Goal: Transaction & Acquisition: Book appointment/travel/reservation

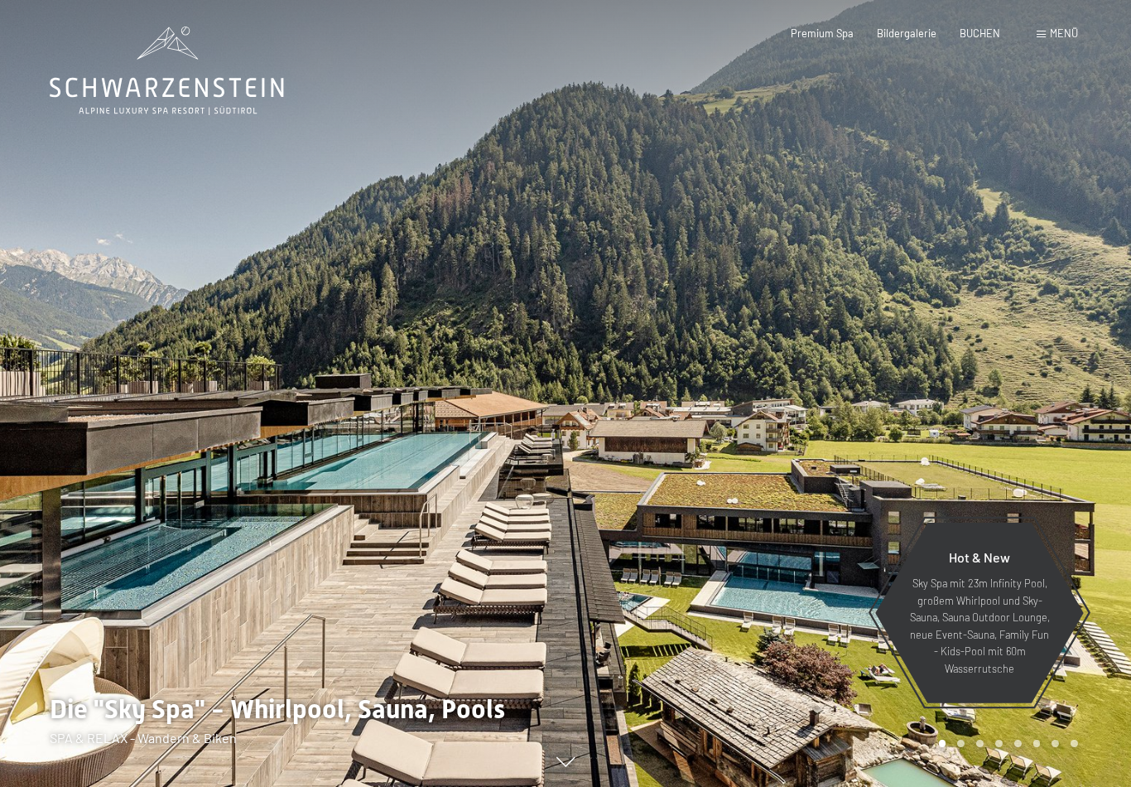
click at [1054, 39] on span "Menü" at bounding box center [1064, 33] width 28 height 13
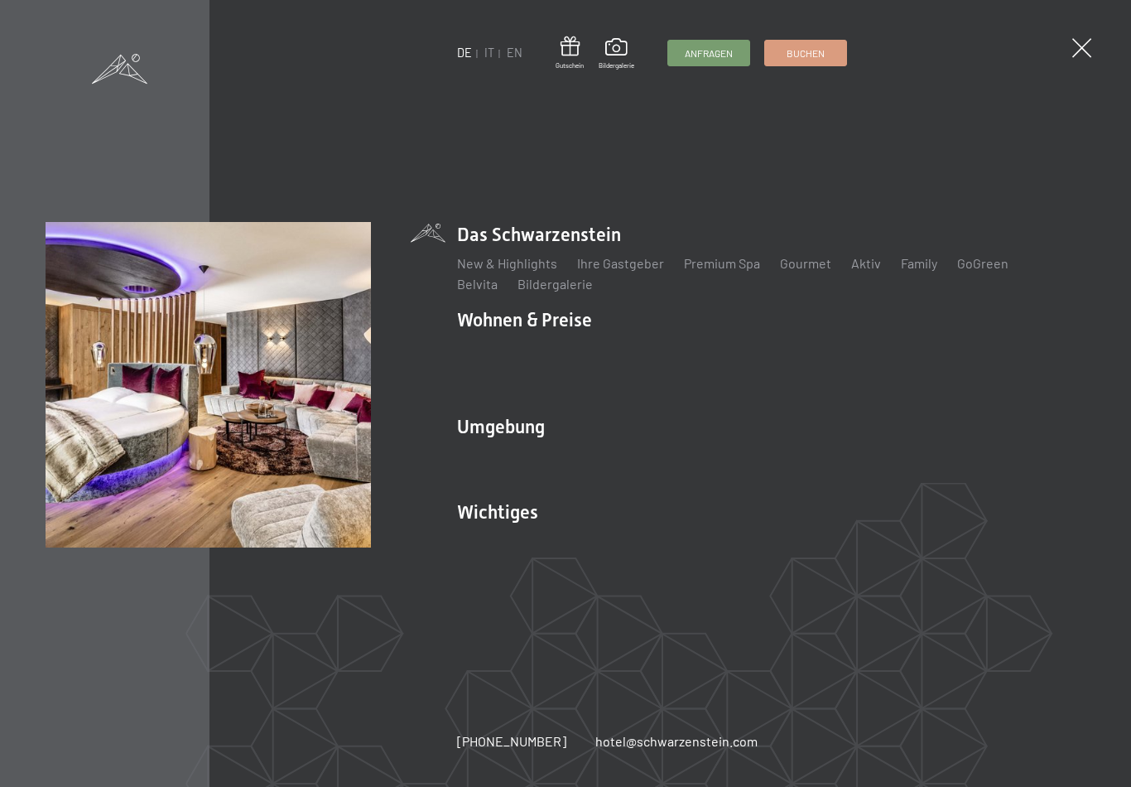
click at [719, 356] on link "Angebote" at bounding box center [730, 348] width 58 height 16
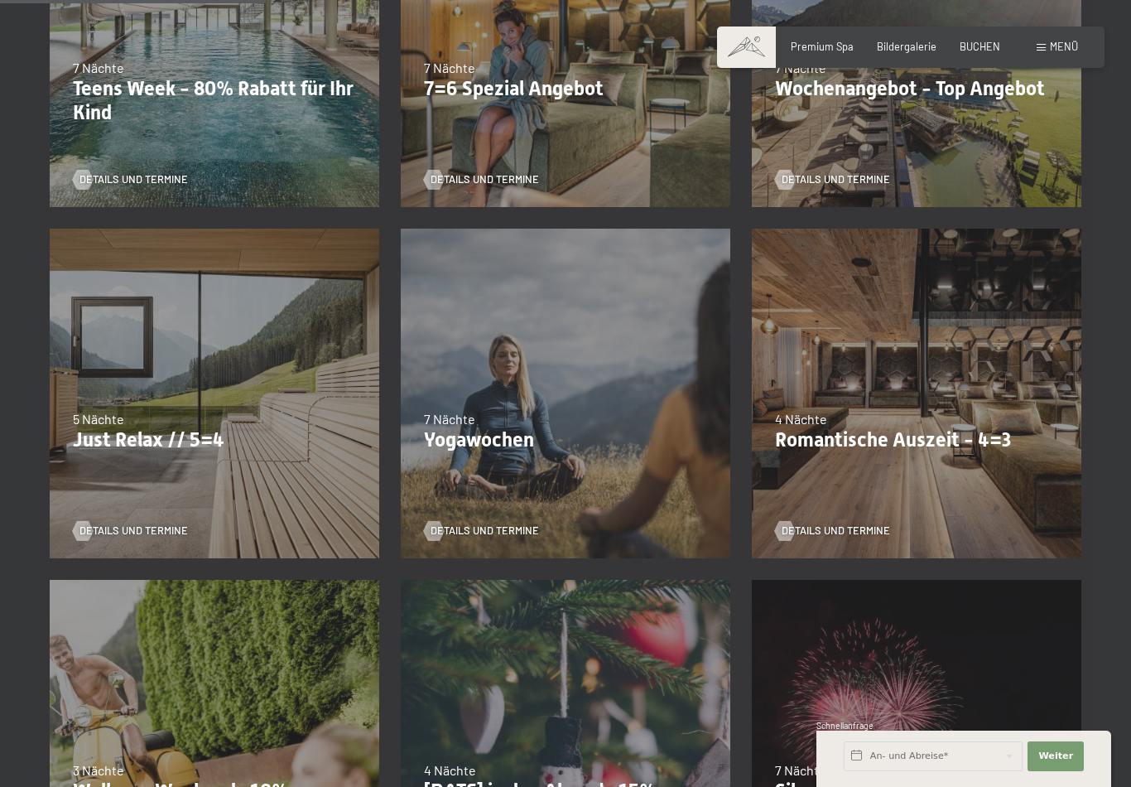
scroll to position [557, 0]
click at [967, 429] on p "Romantische Auszeit - 4=3" at bounding box center [916, 441] width 283 height 24
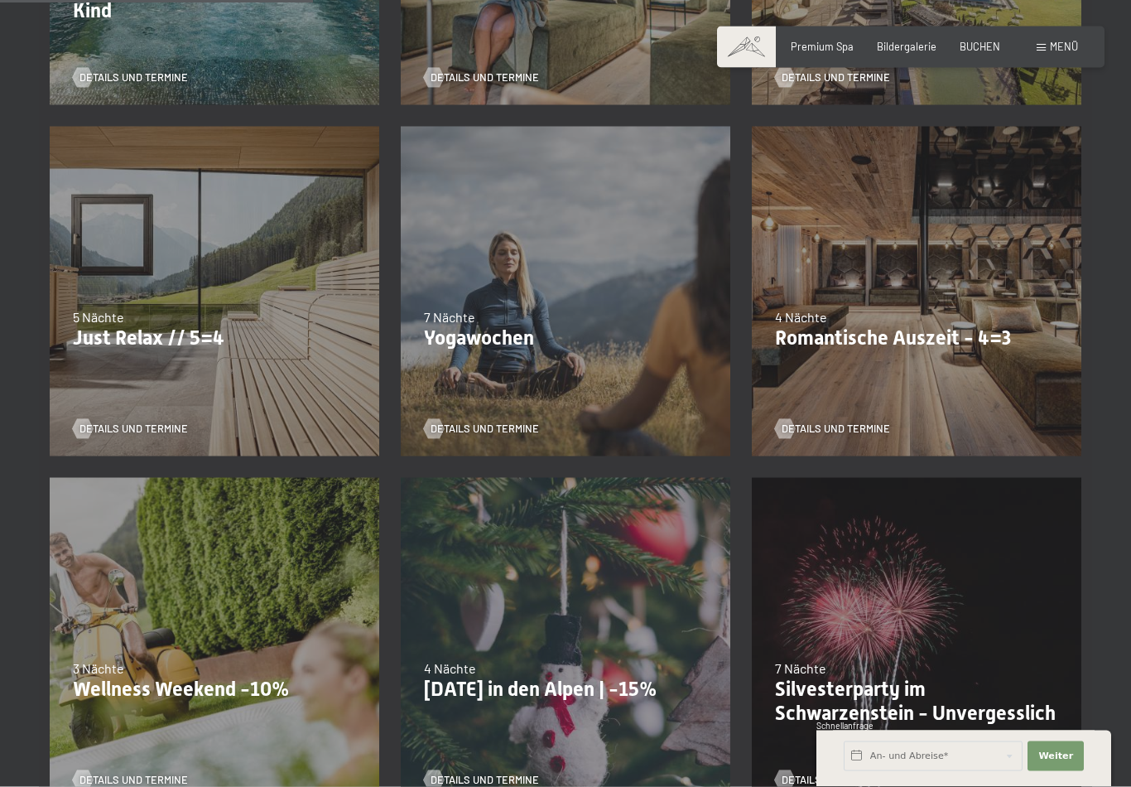
scroll to position [661, 0]
click at [808, 424] on span "Details und Termine" at bounding box center [836, 428] width 108 height 15
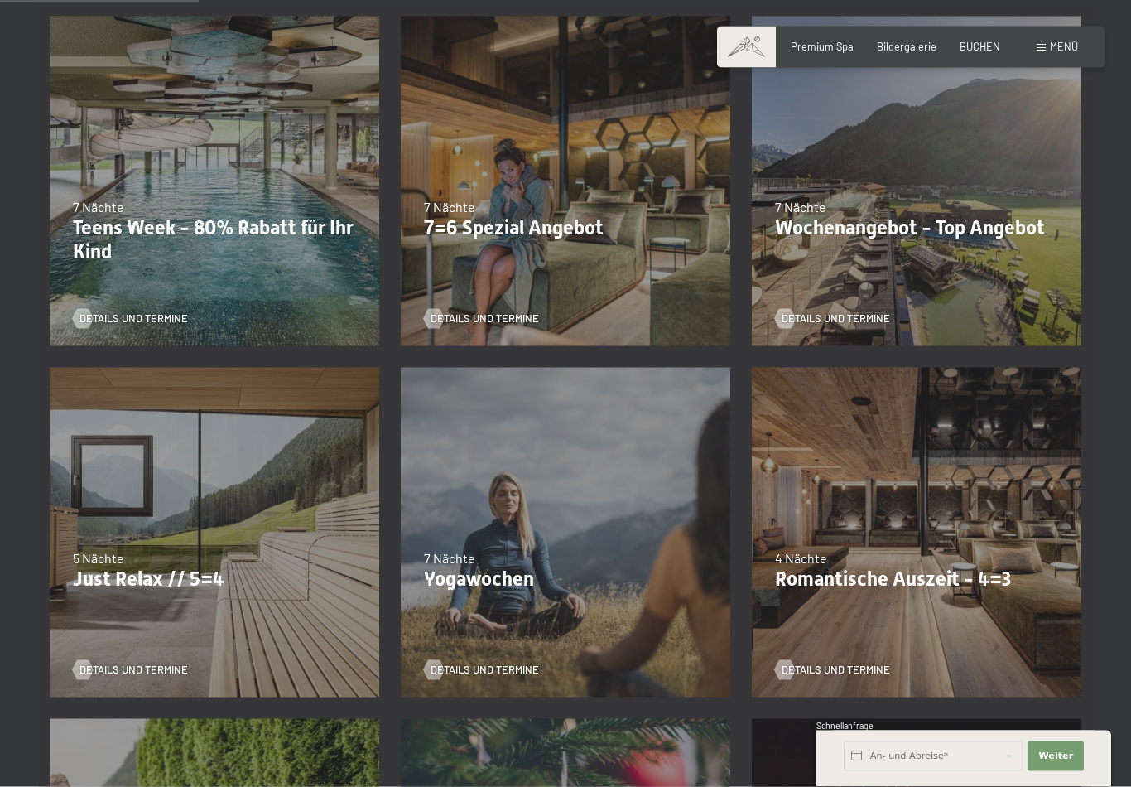
scroll to position [420, 0]
click at [162, 582] on p "Just Relax // 5=4" at bounding box center [214, 579] width 283 height 24
click at [113, 662] on span "Details und Termine" at bounding box center [134, 669] width 108 height 15
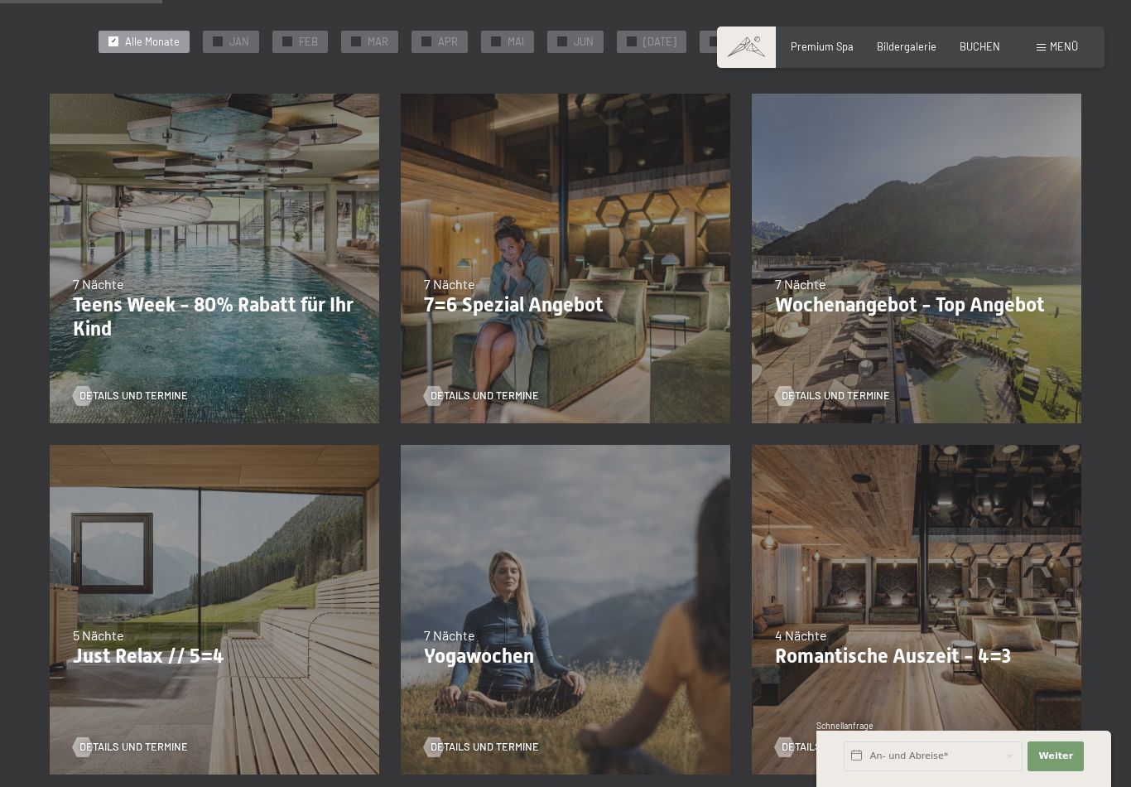
scroll to position [412, 0]
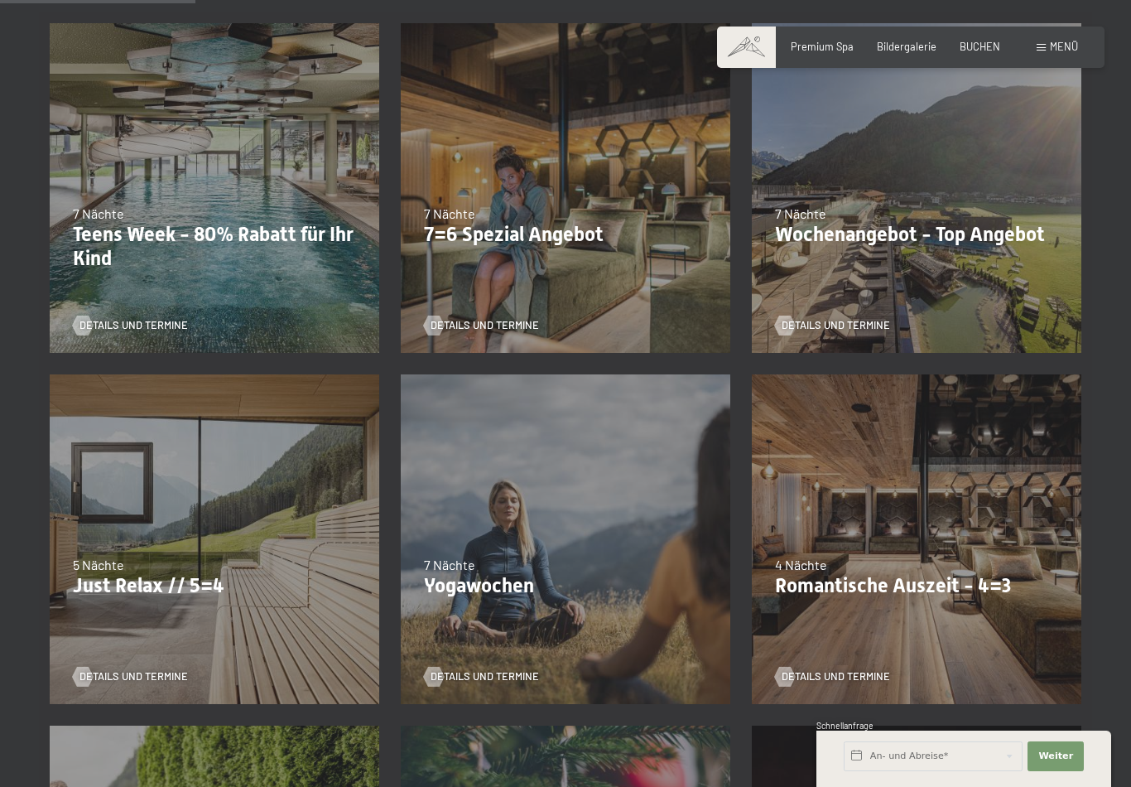
click at [454, 321] on span "Details und Termine" at bounding box center [485, 325] width 108 height 15
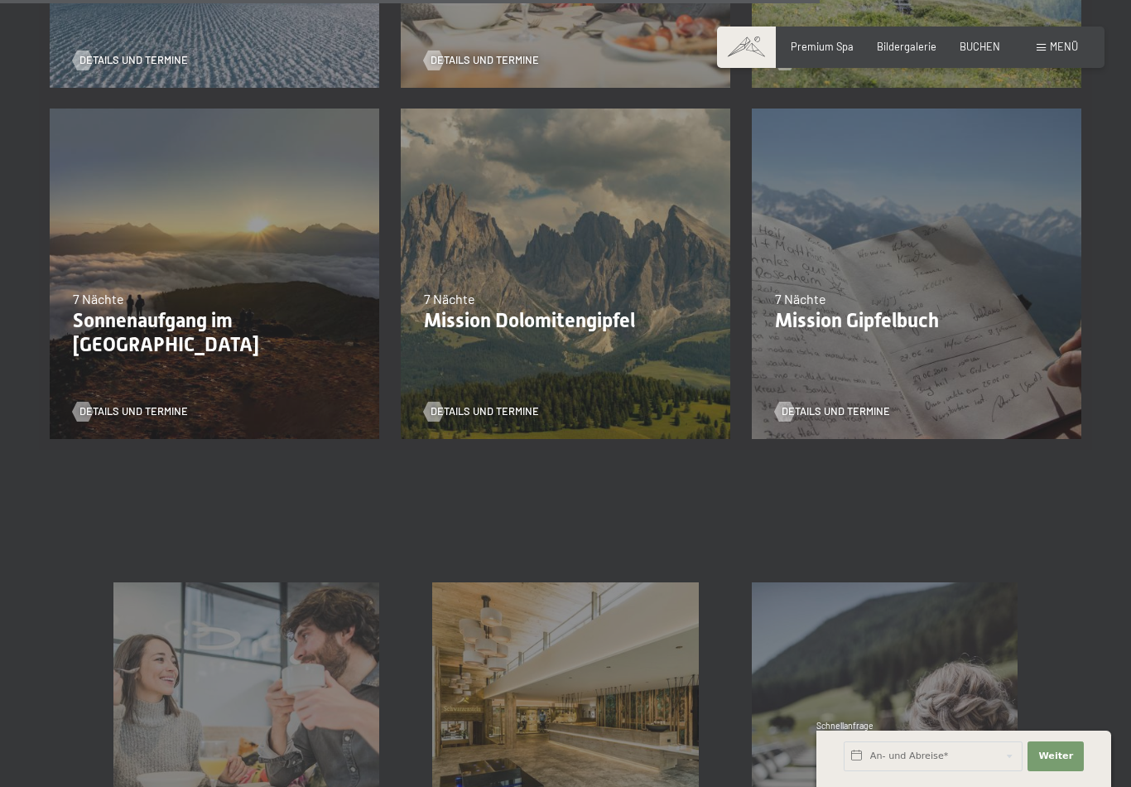
scroll to position [1728, 0]
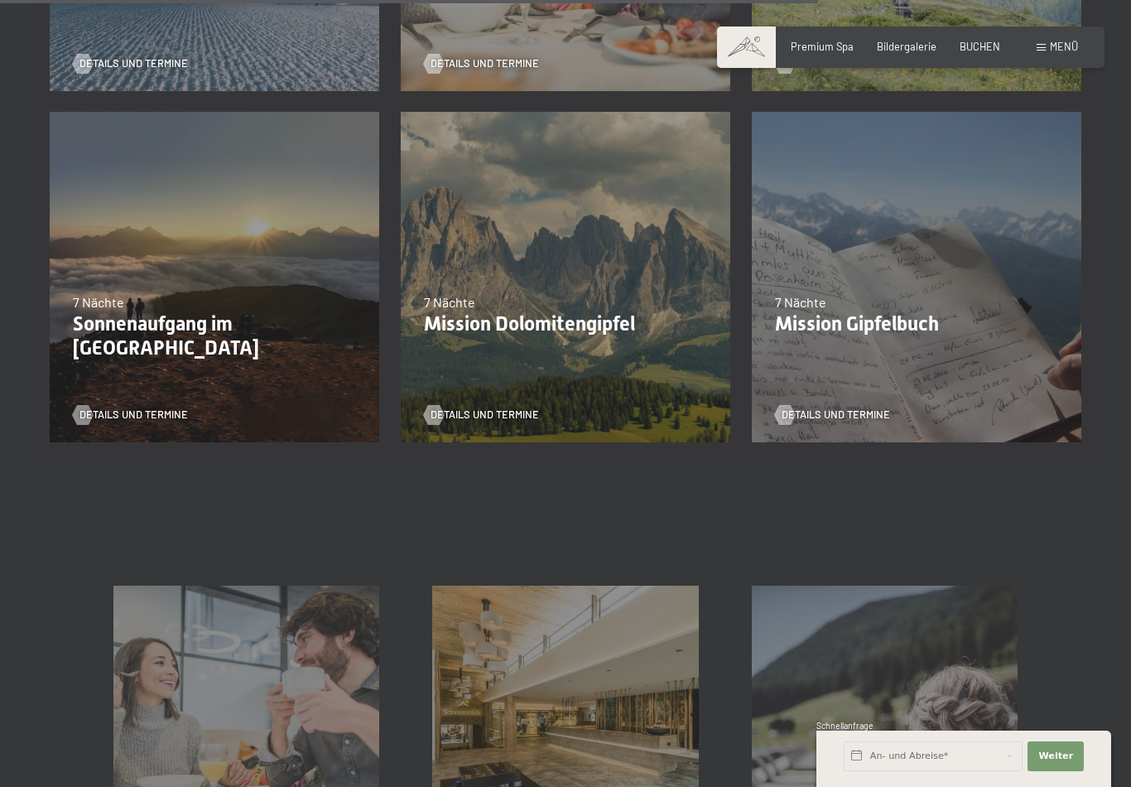
click at [483, 413] on span "Details und Termine" at bounding box center [485, 414] width 108 height 15
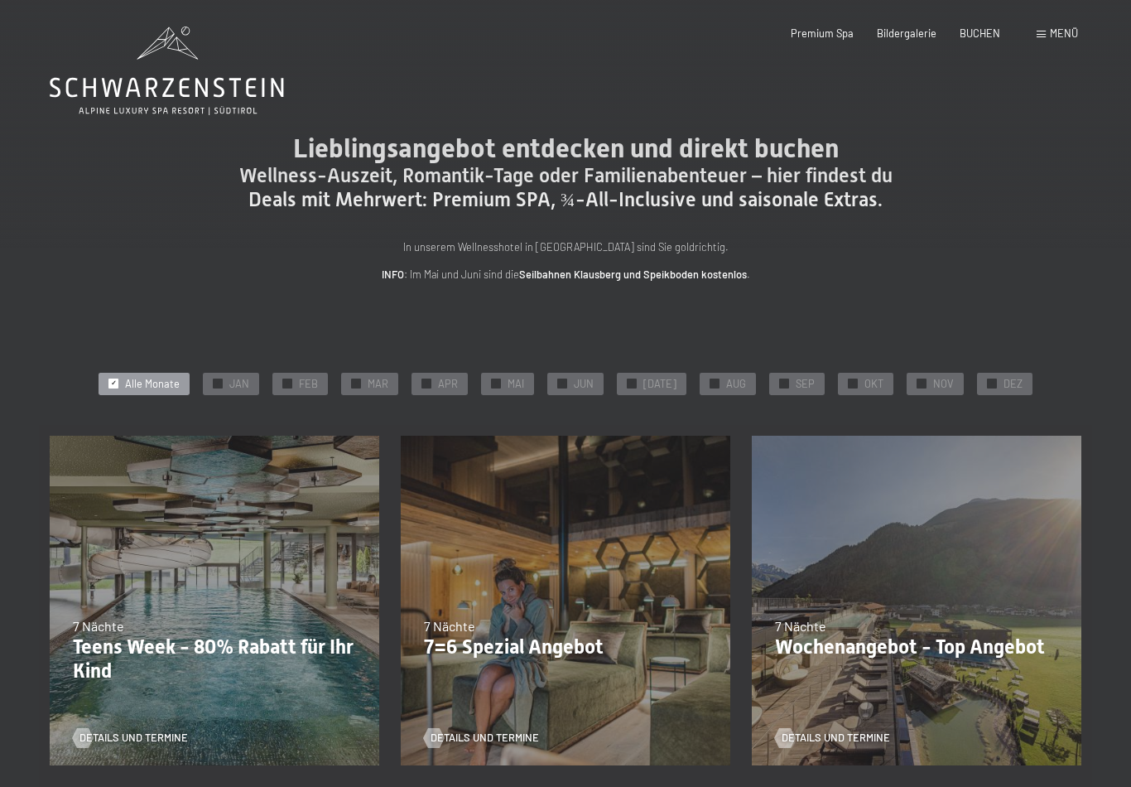
click at [715, 382] on div "✓ AUG" at bounding box center [728, 384] width 56 height 23
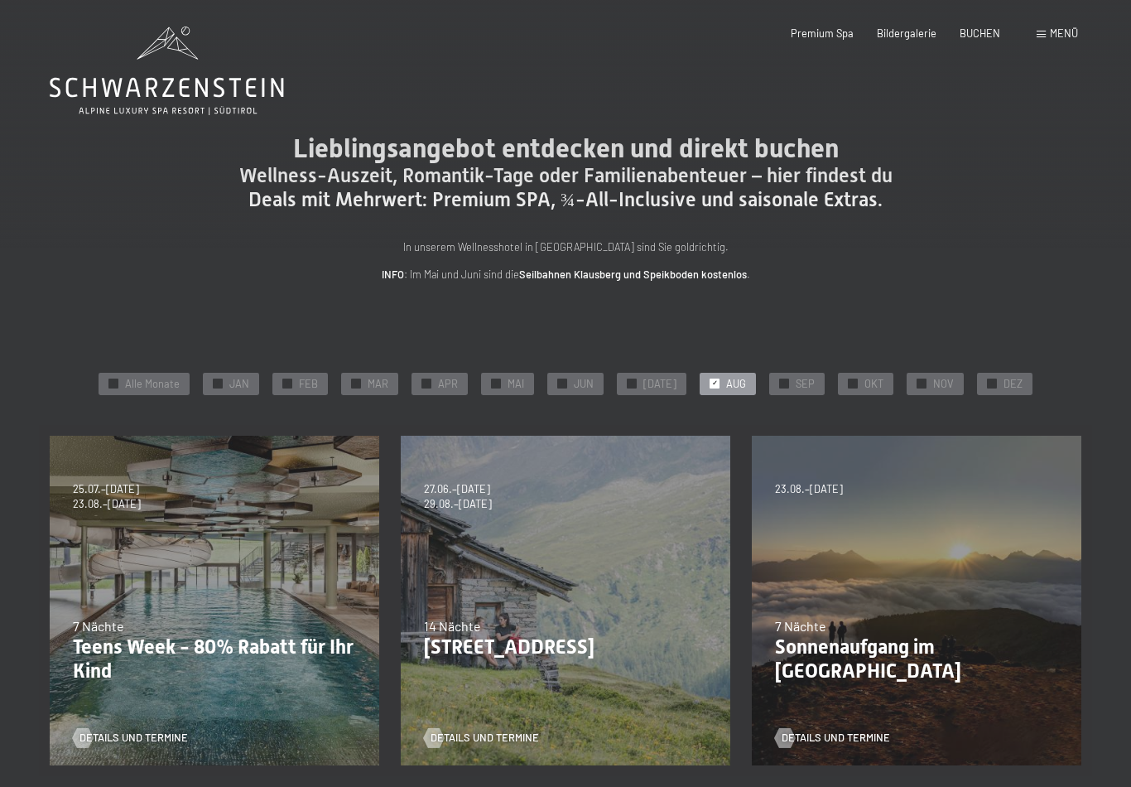
click at [981, 37] on span "BUCHEN" at bounding box center [980, 33] width 41 height 13
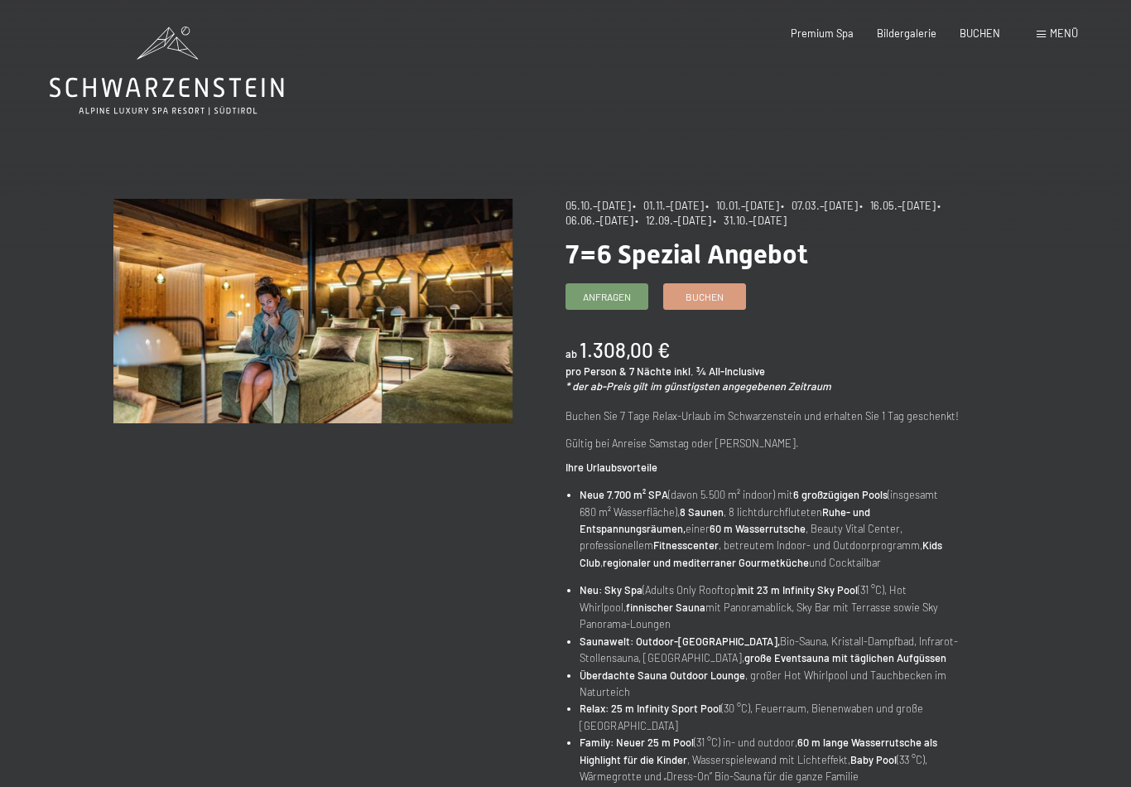
click at [717, 285] on link "Buchen" at bounding box center [704, 296] width 81 height 25
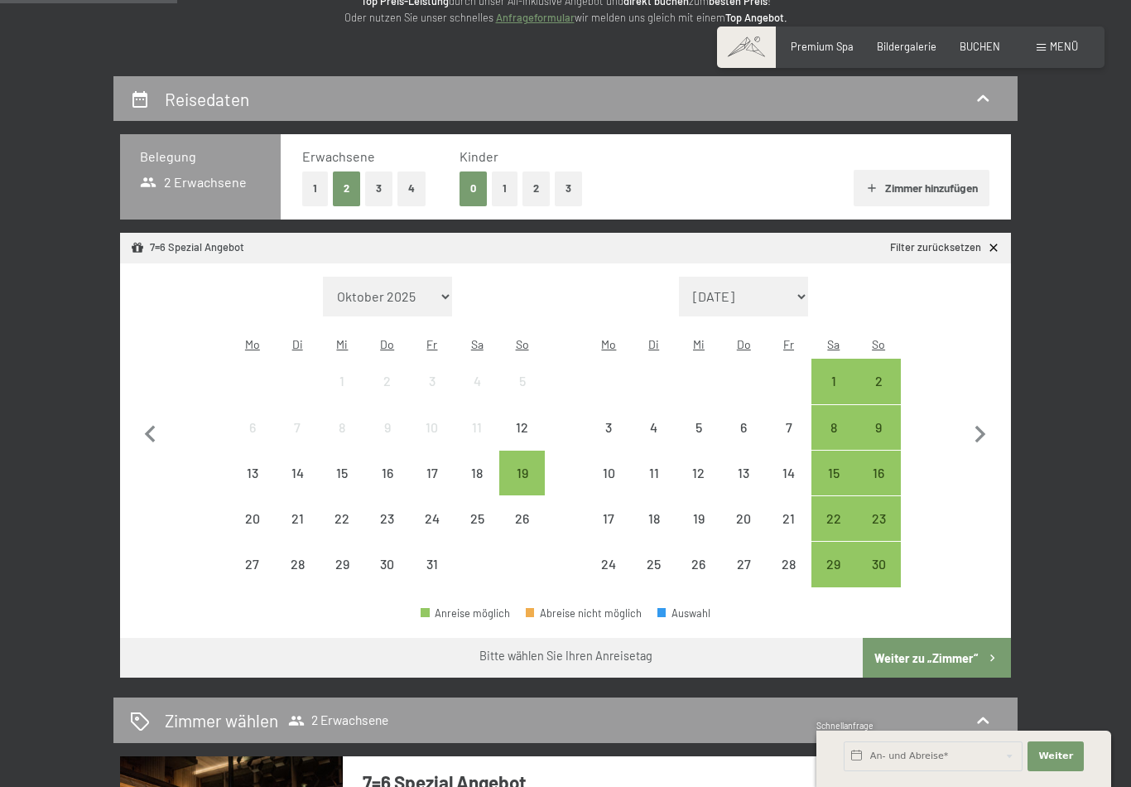
scroll to position [263, 0]
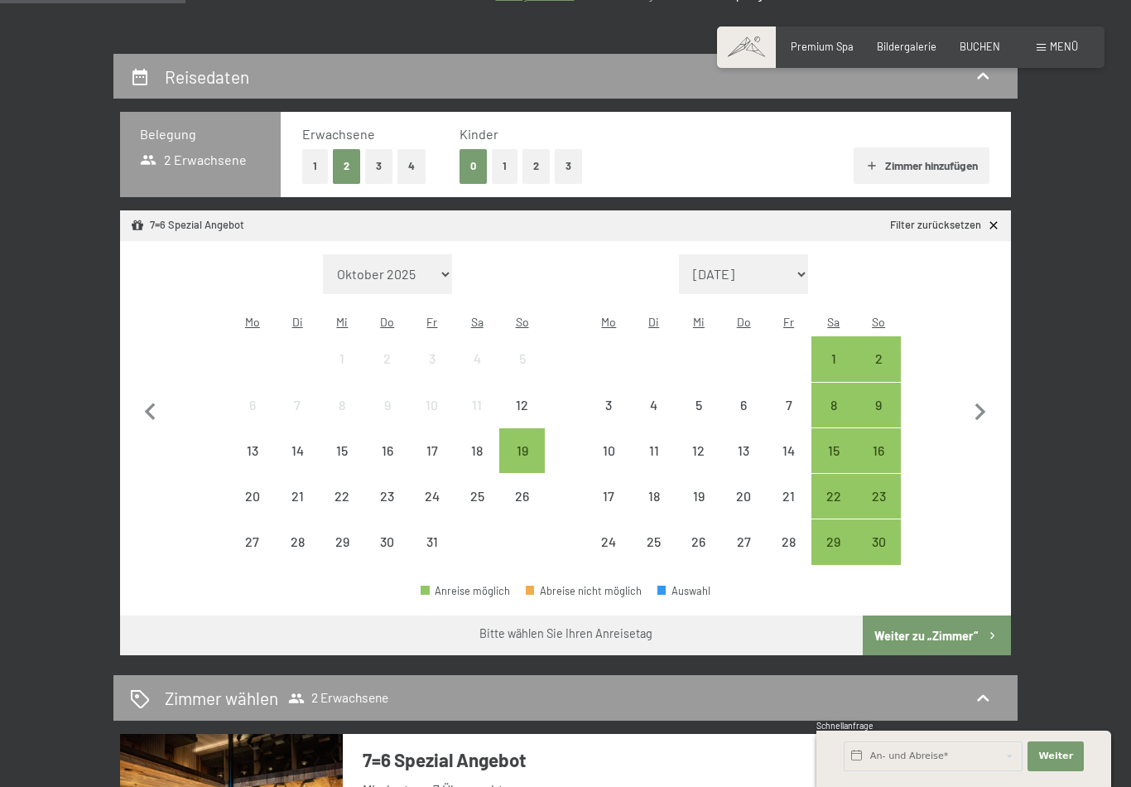
click at [973, 403] on icon "button" at bounding box center [980, 412] width 35 height 35
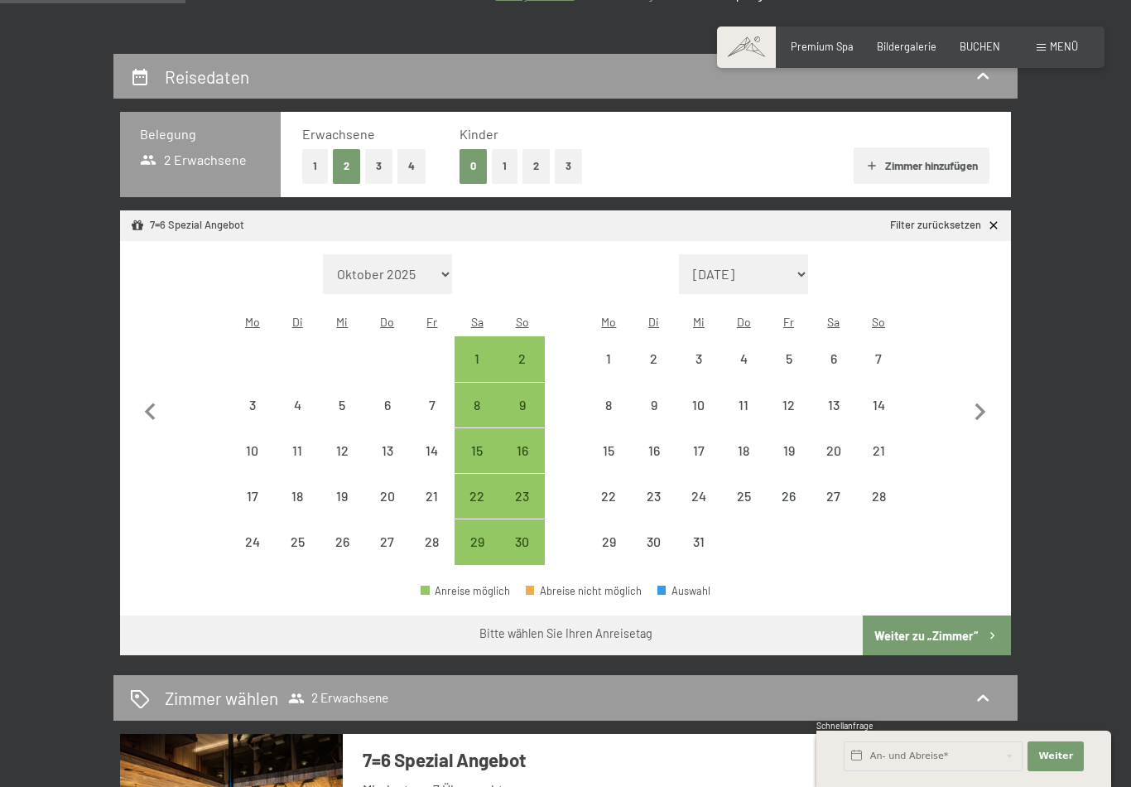
select select "[DATE]"
click at [983, 403] on icon "button" at bounding box center [981, 411] width 11 height 17
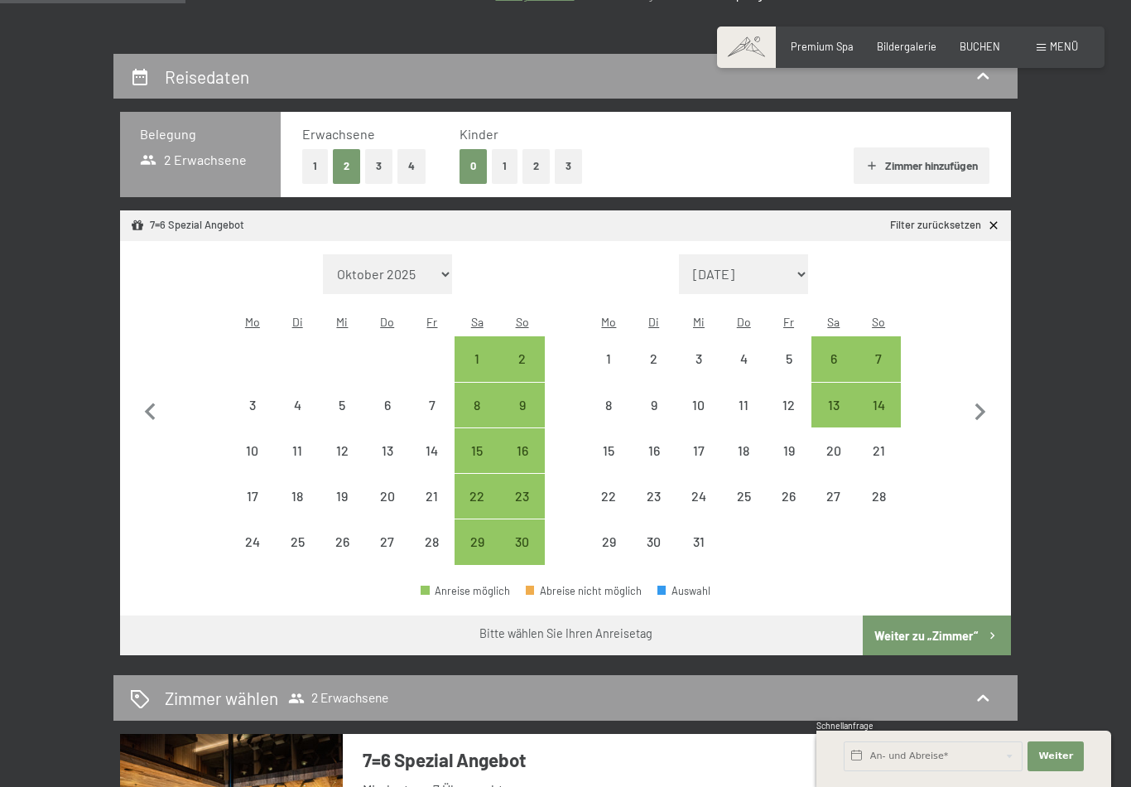
select select "[DATE]"
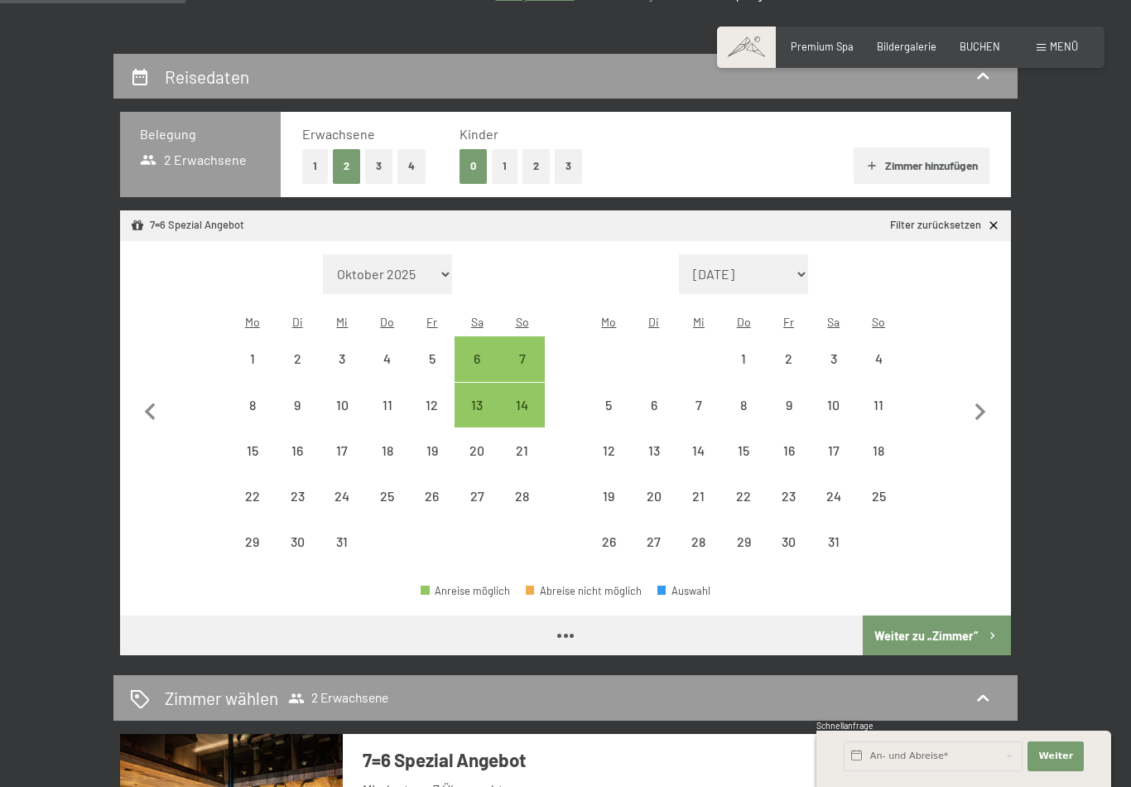
select select "[DATE]"
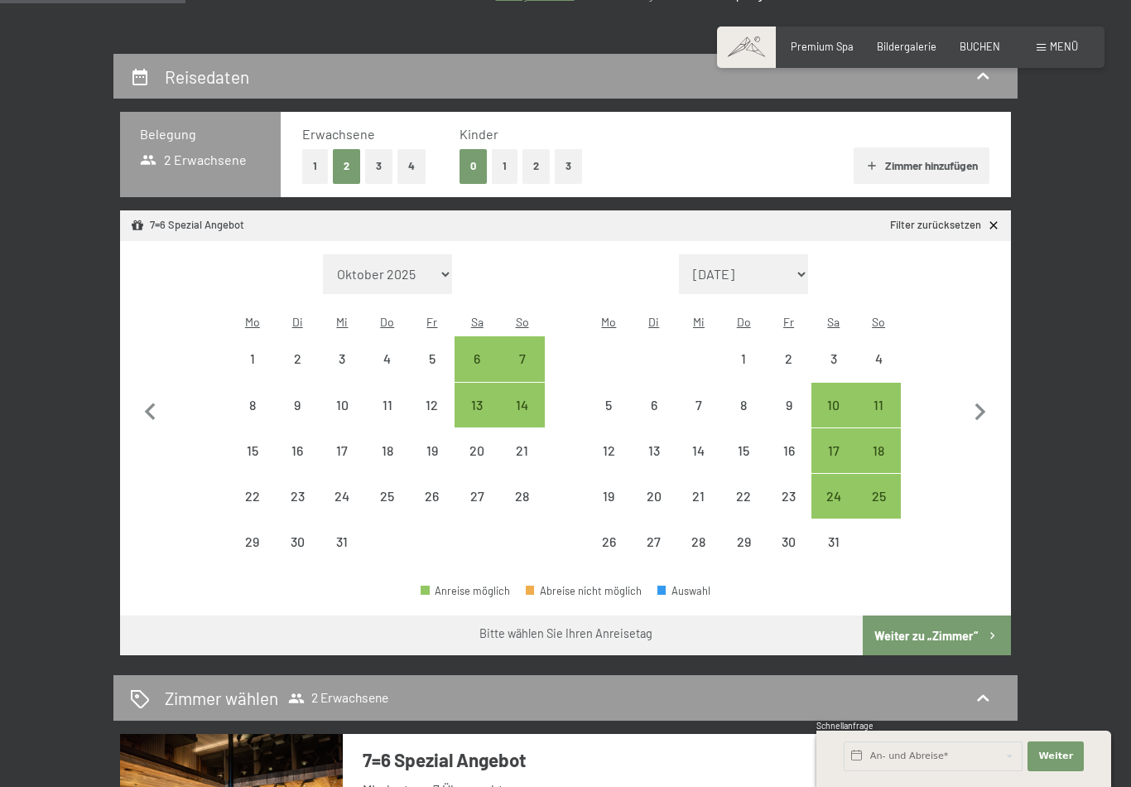
click at [986, 395] on icon "button" at bounding box center [980, 412] width 35 height 35
select select "[DATE]"
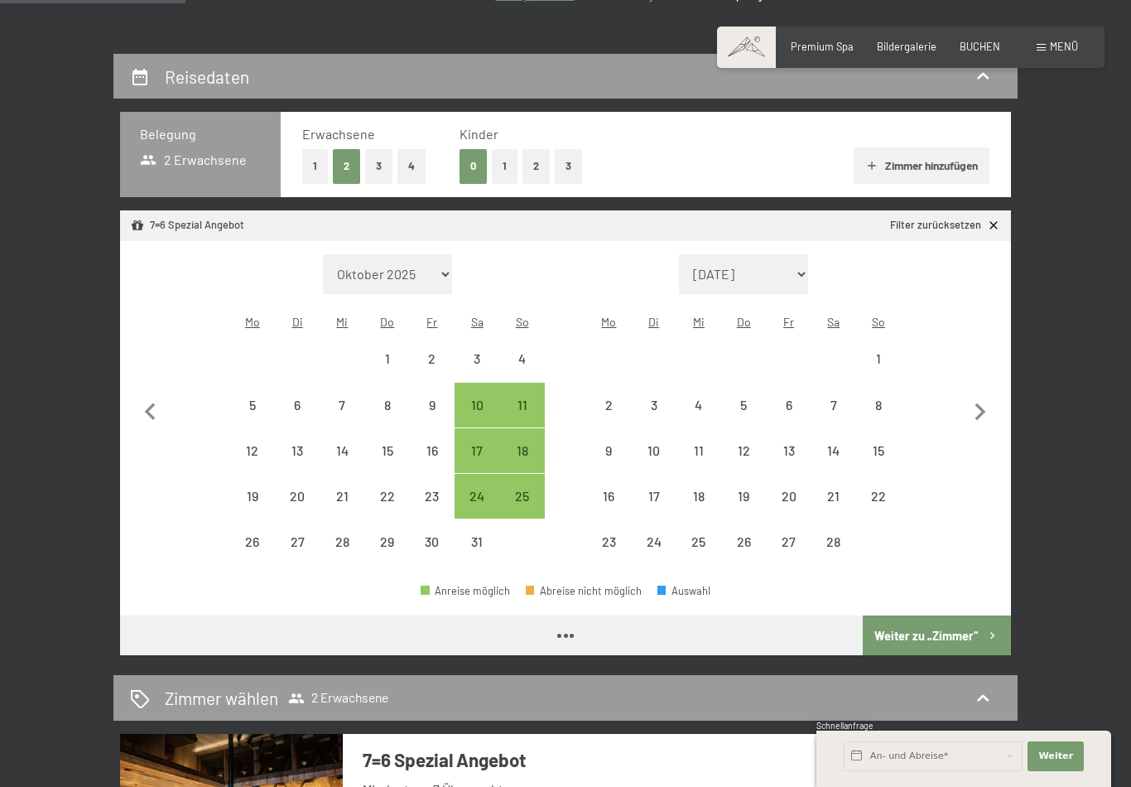
select select "[DATE]"
click at [981, 403] on icon "button" at bounding box center [981, 411] width 11 height 17
select select "[DATE]"
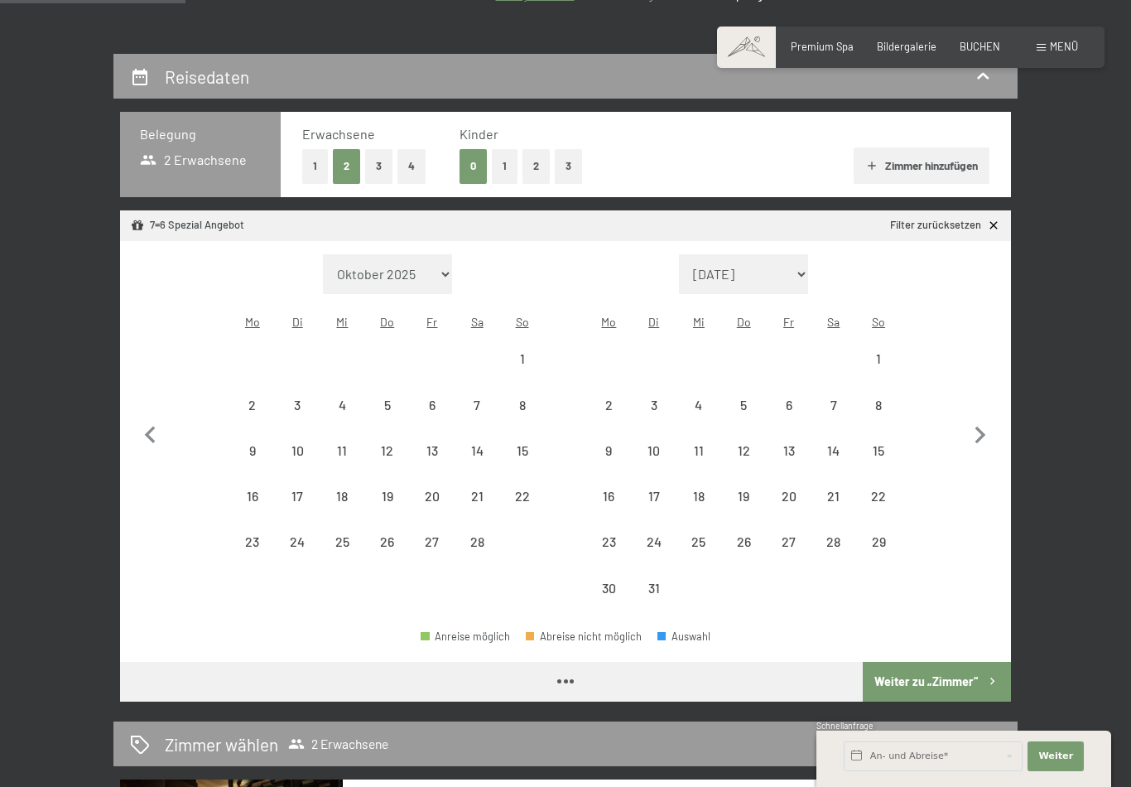
select select "[DATE]"
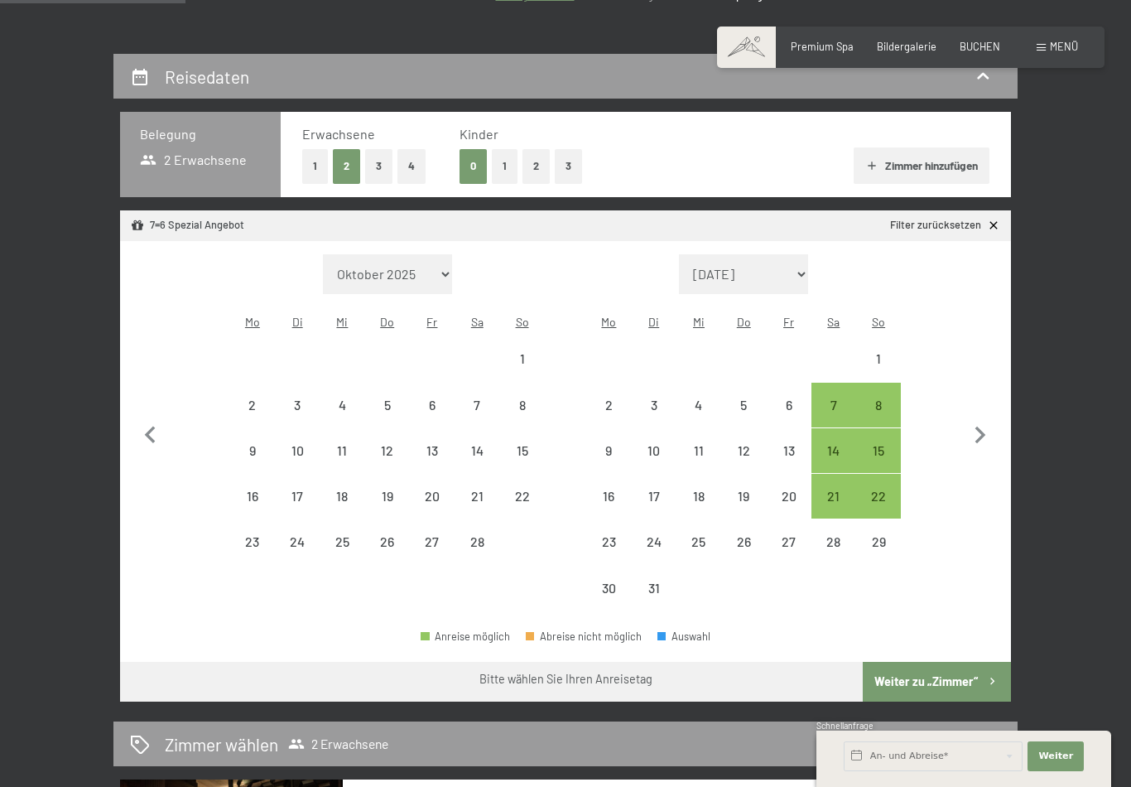
click at [980, 423] on icon "button" at bounding box center [980, 435] width 35 height 35
select select "[DATE]"
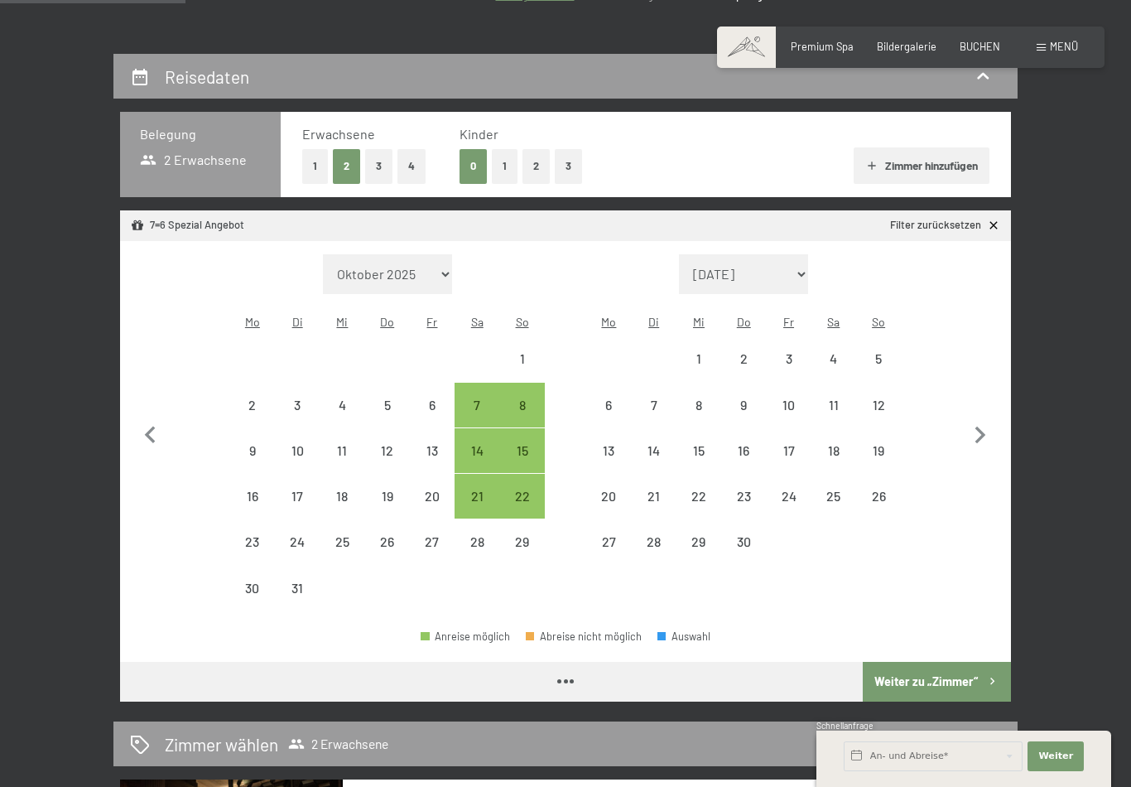
select select "[DATE]"
click at [981, 427] on icon "button" at bounding box center [981, 435] width 11 height 17
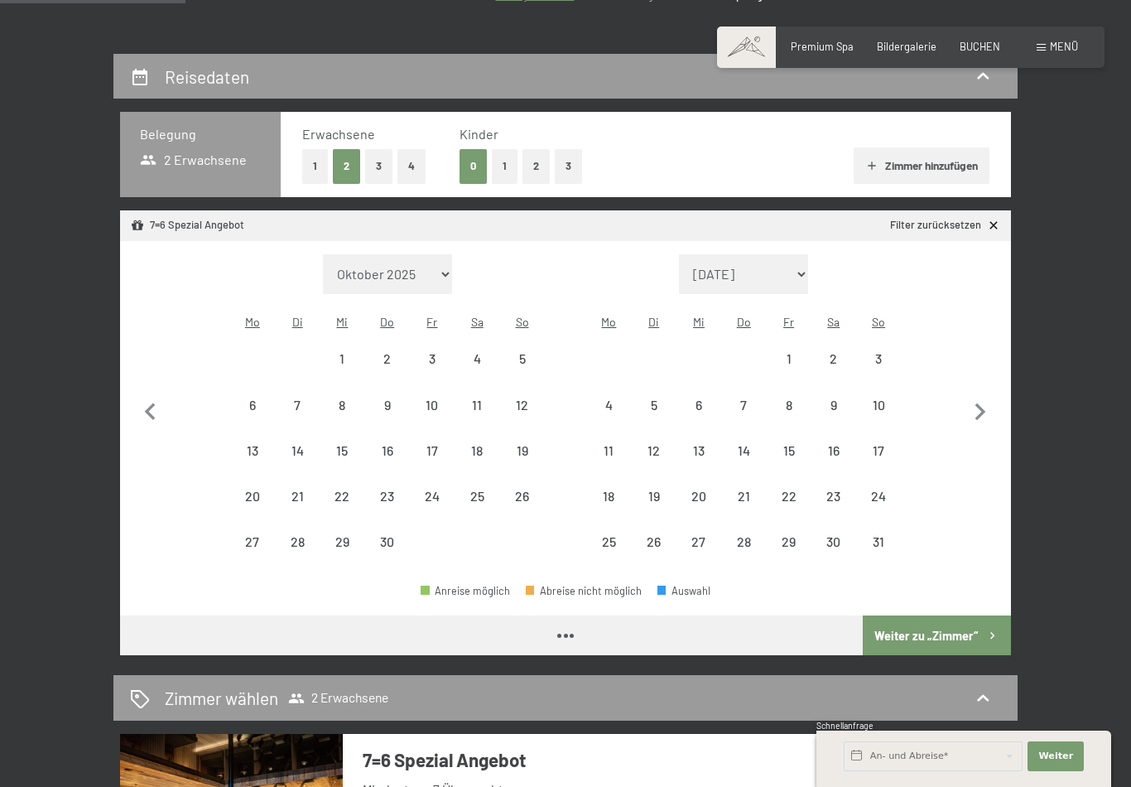
select select "[DATE]"
click at [981, 419] on button "button" at bounding box center [980, 409] width 35 height 311
select select "[DATE]"
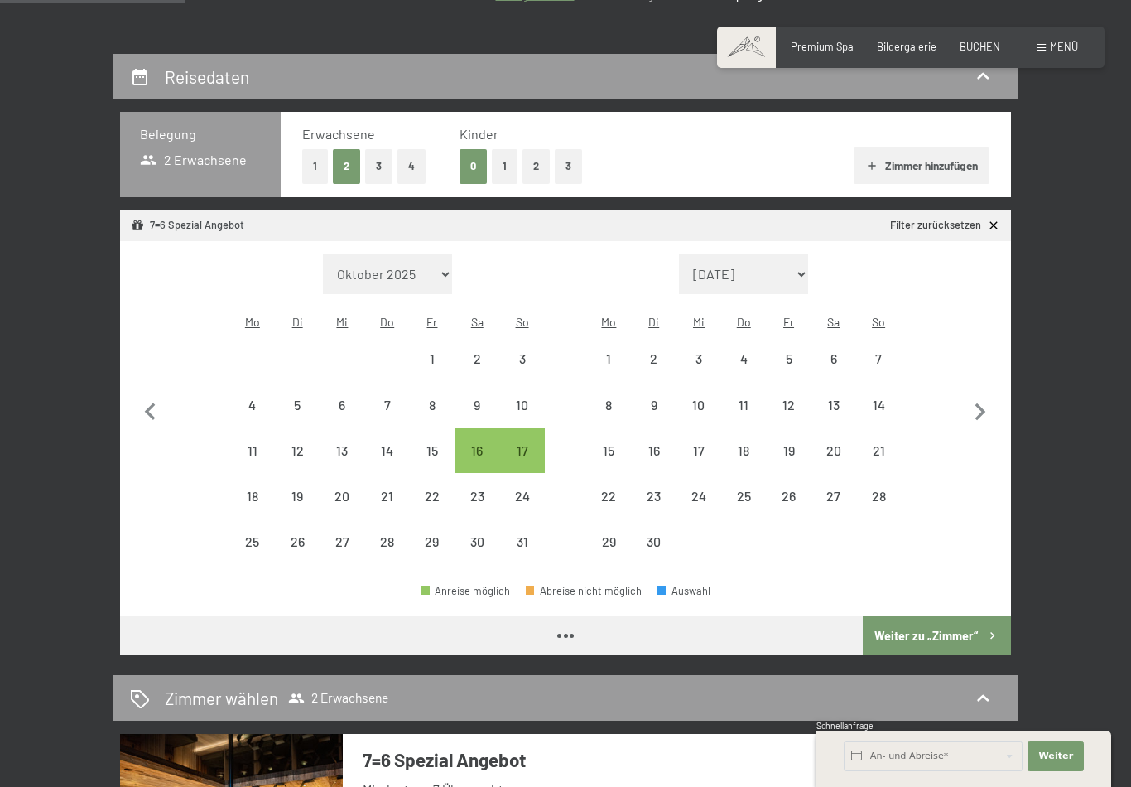
select select "[DATE]"
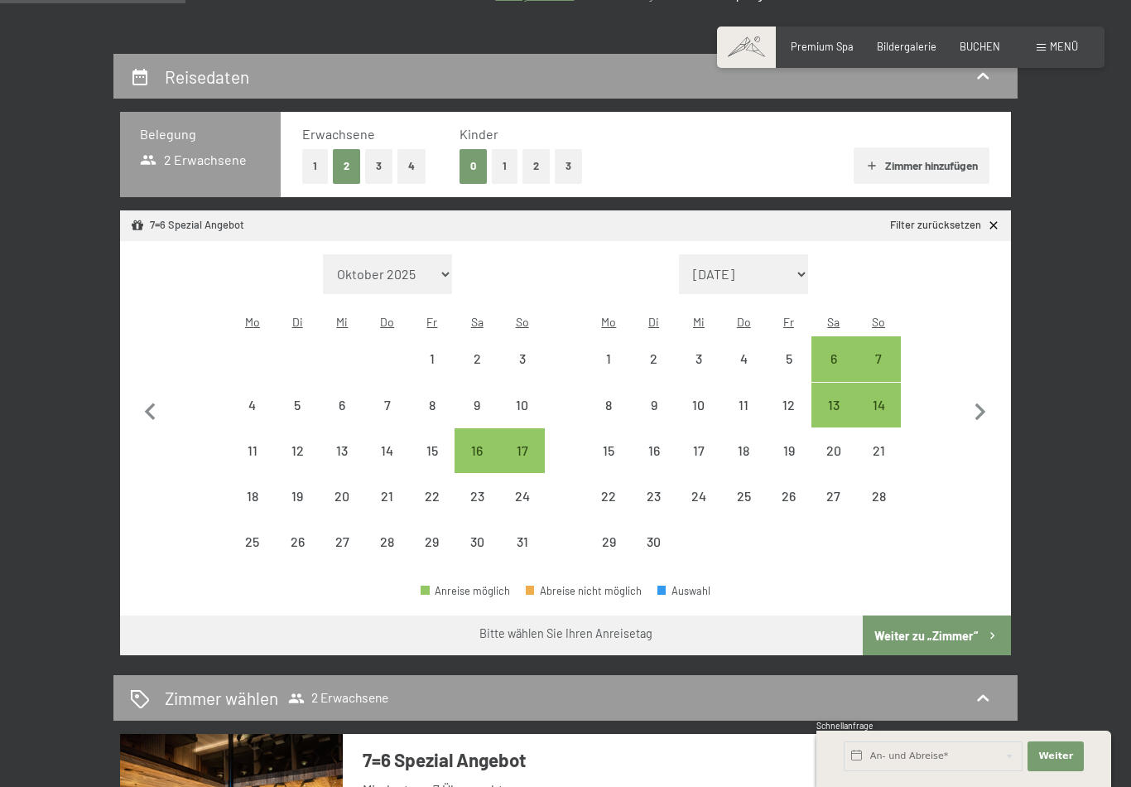
click at [986, 398] on icon "button" at bounding box center [980, 412] width 35 height 35
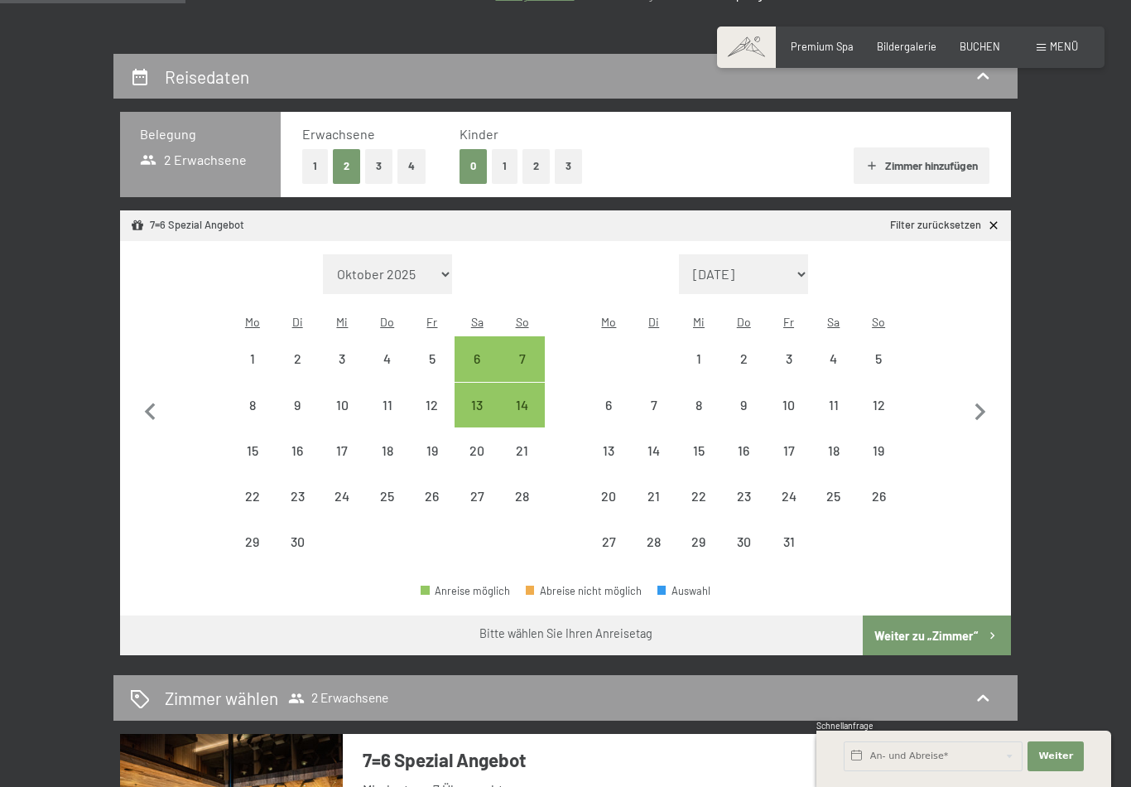
select select "[DATE]"
click at [988, 395] on icon "button" at bounding box center [980, 412] width 35 height 35
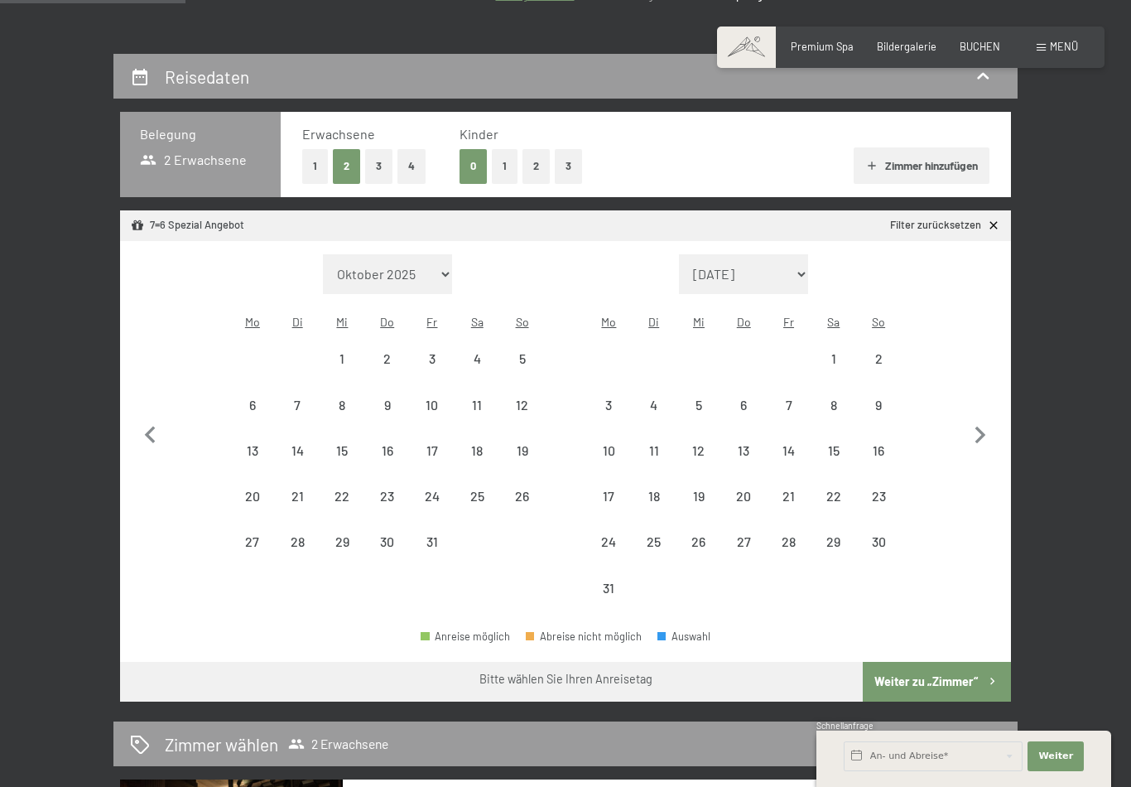
select select "[DATE]"
click at [982, 418] on icon "button" at bounding box center [980, 435] width 35 height 35
select select "[DATE]"
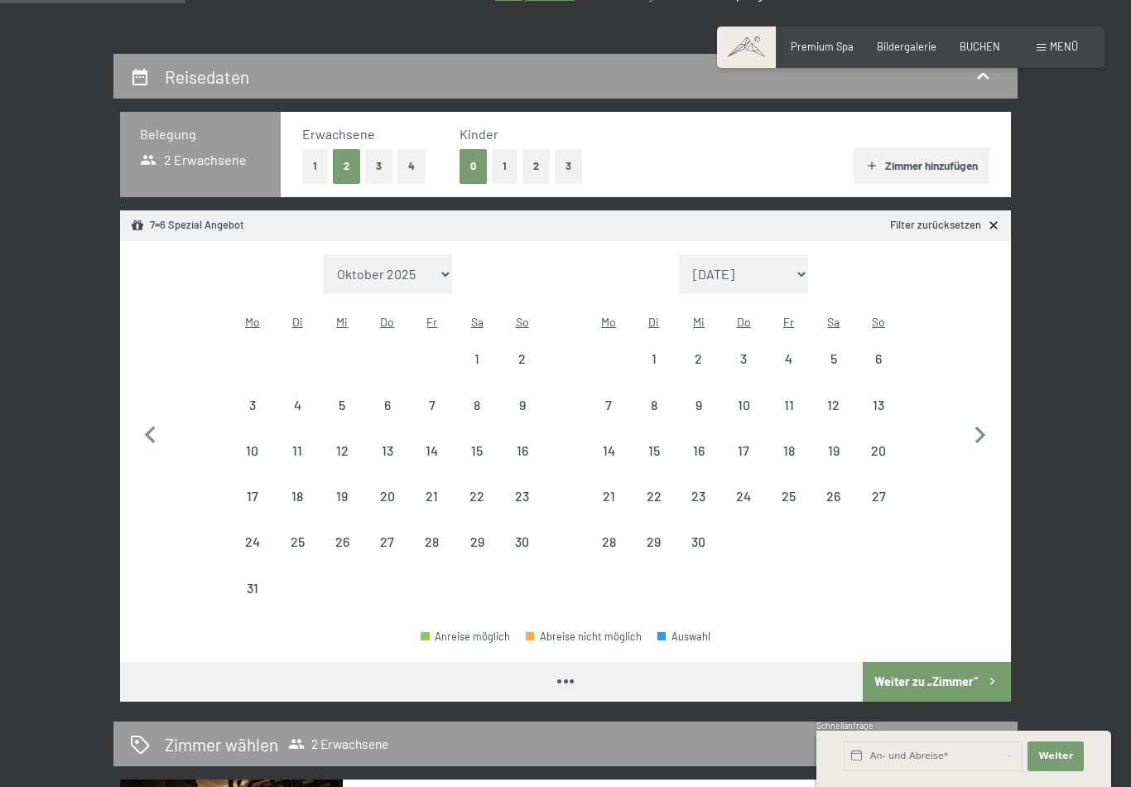
select select "[DATE]"
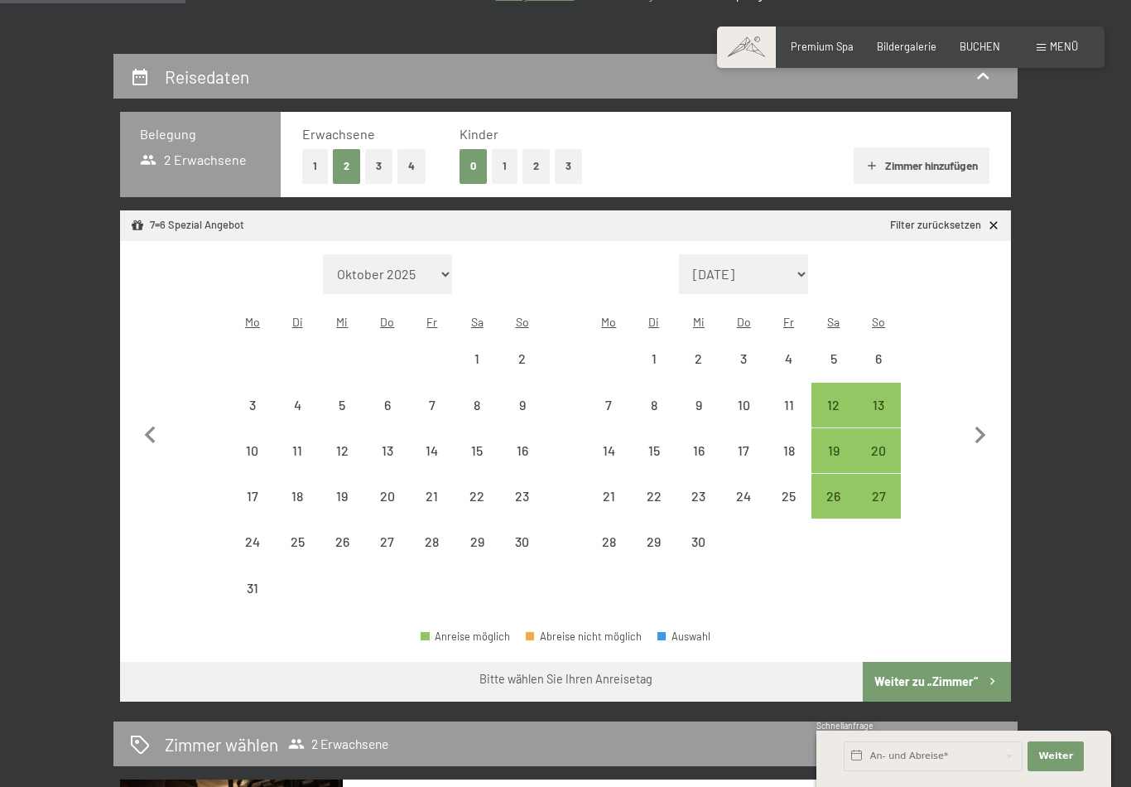
click at [884, 398] on div "13" at bounding box center [878, 418] width 41 height 41
select select "[DATE]"
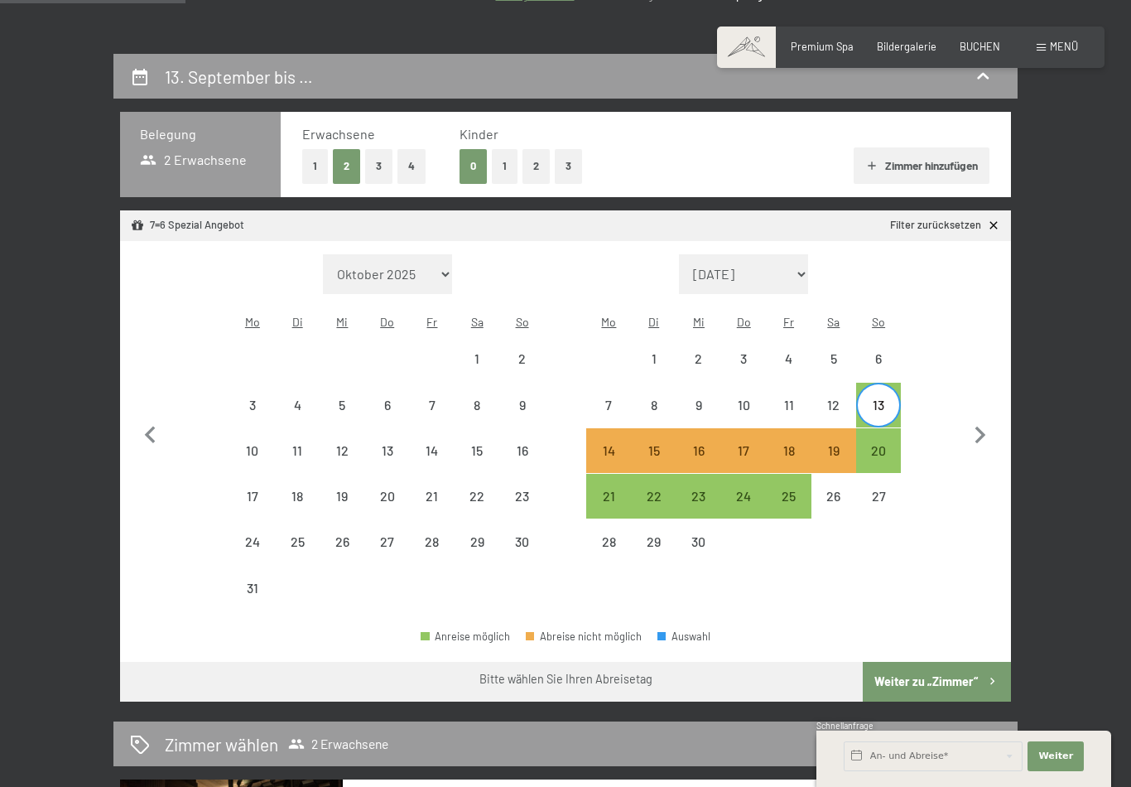
click at [888, 444] on div "20" at bounding box center [878, 464] width 41 height 41
select select "[DATE]"
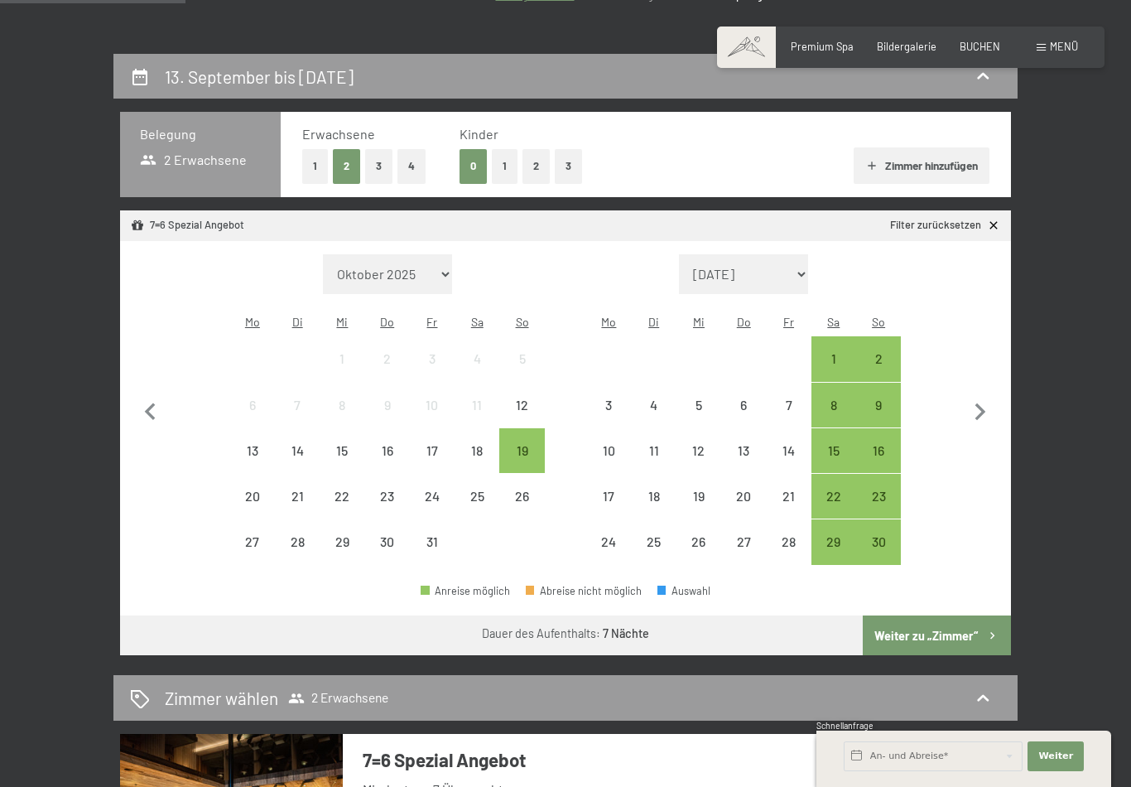
click at [956, 675] on div "Zimmer wählen 2 Erwachsene" at bounding box center [565, 698] width 904 height 46
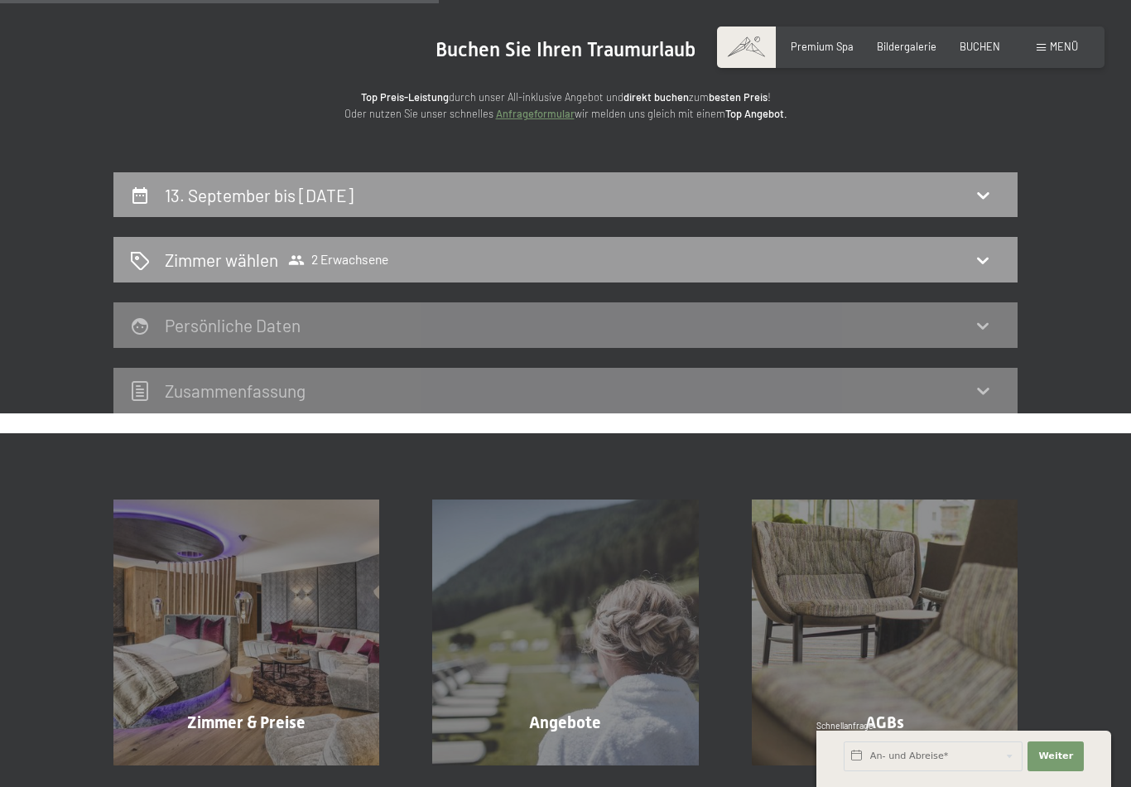
scroll to position [0, 0]
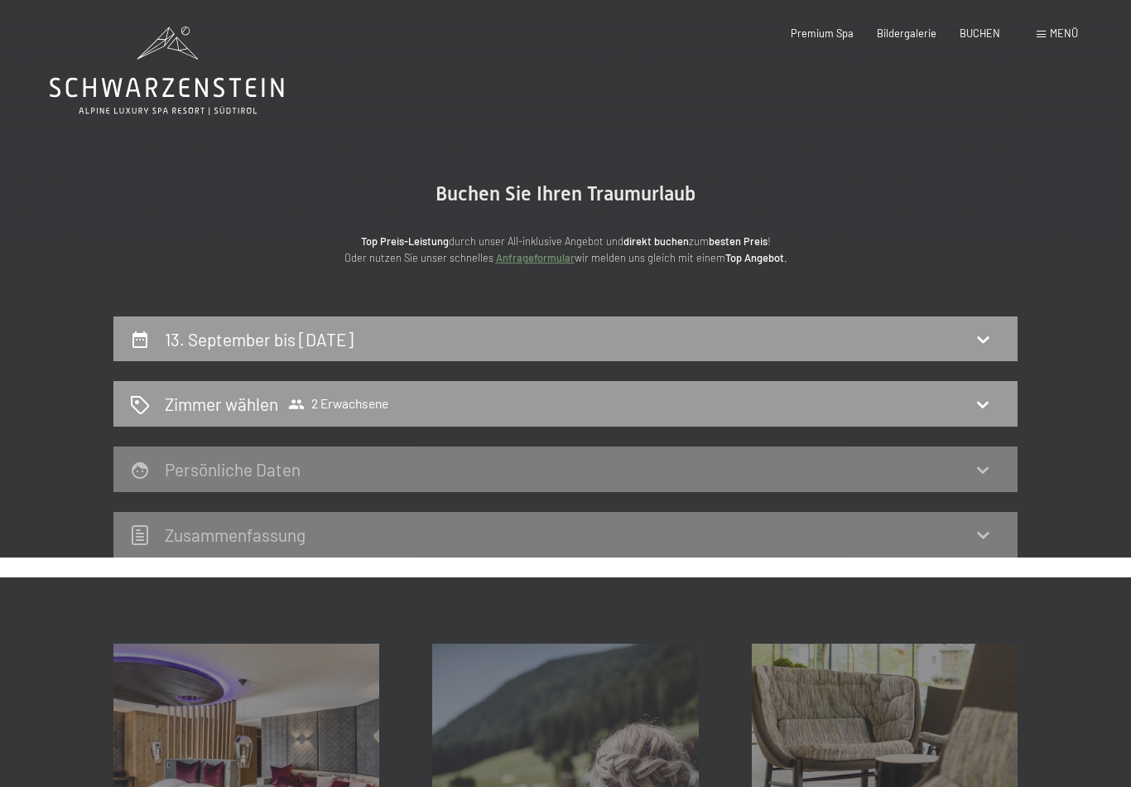
click at [989, 399] on icon at bounding box center [983, 404] width 20 height 20
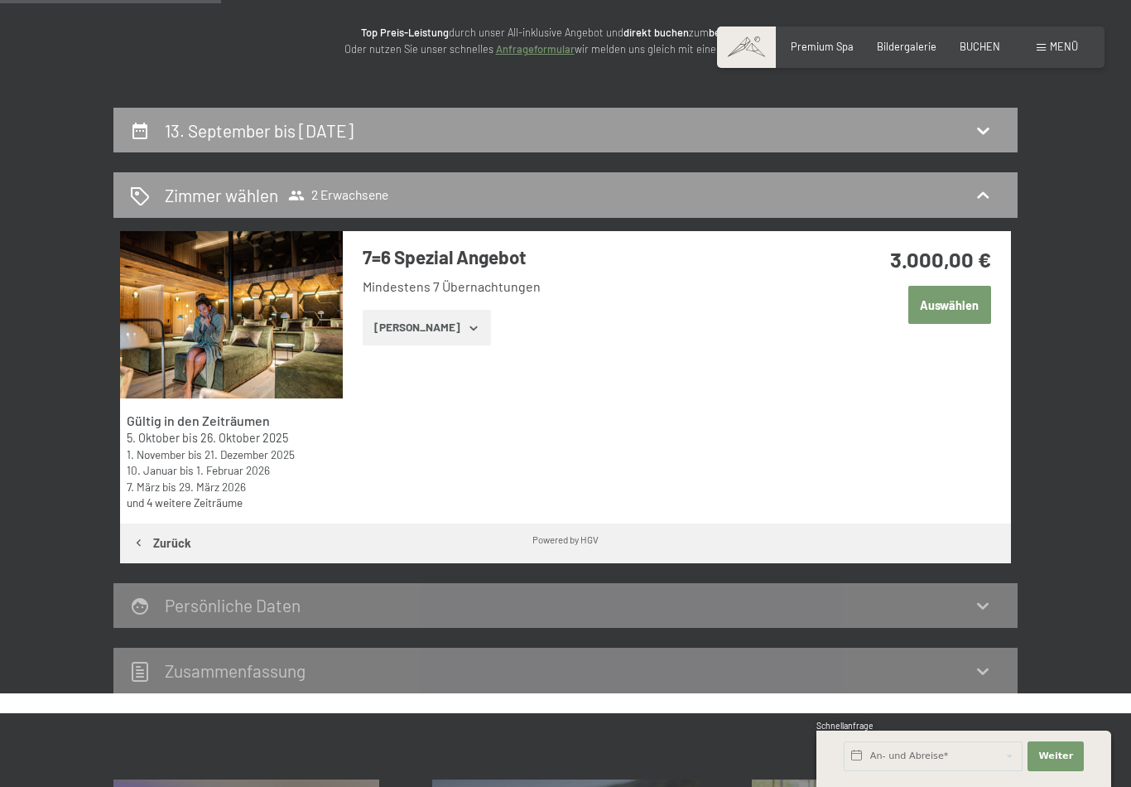
scroll to position [208, 0]
click at [441, 321] on button "Zeige Zimmer" at bounding box center [427, 329] width 128 height 36
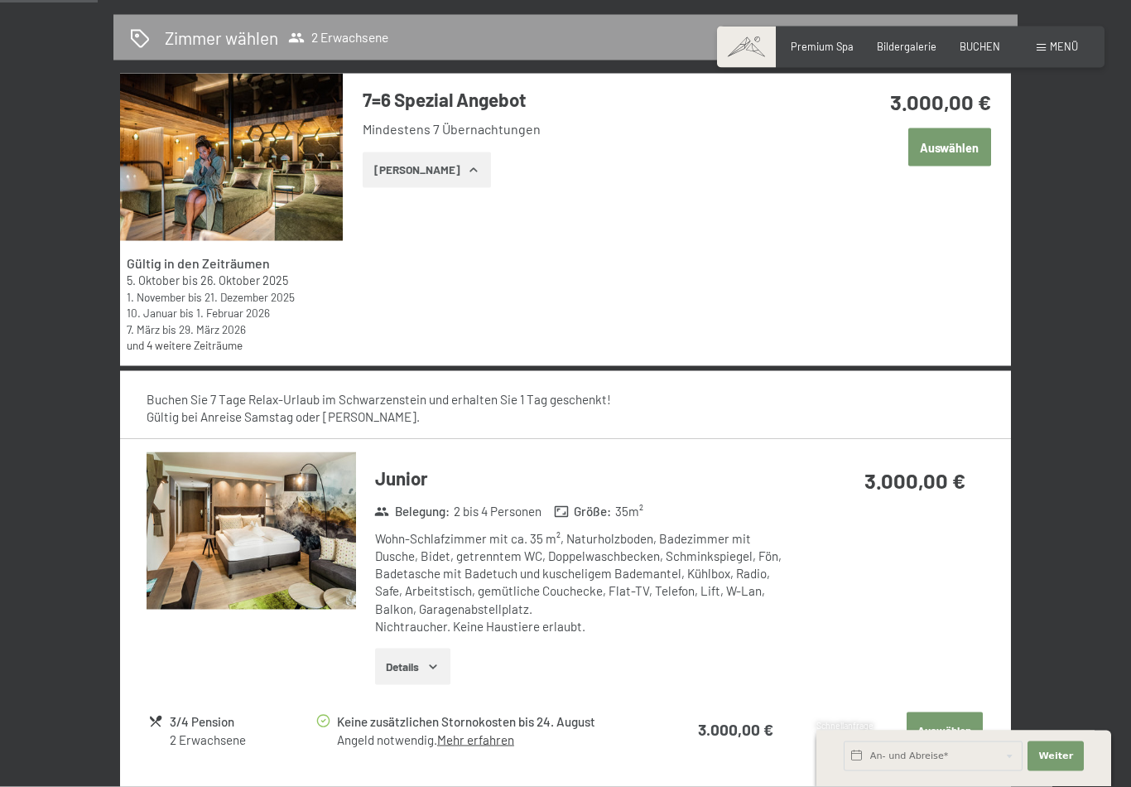
scroll to position [347, 0]
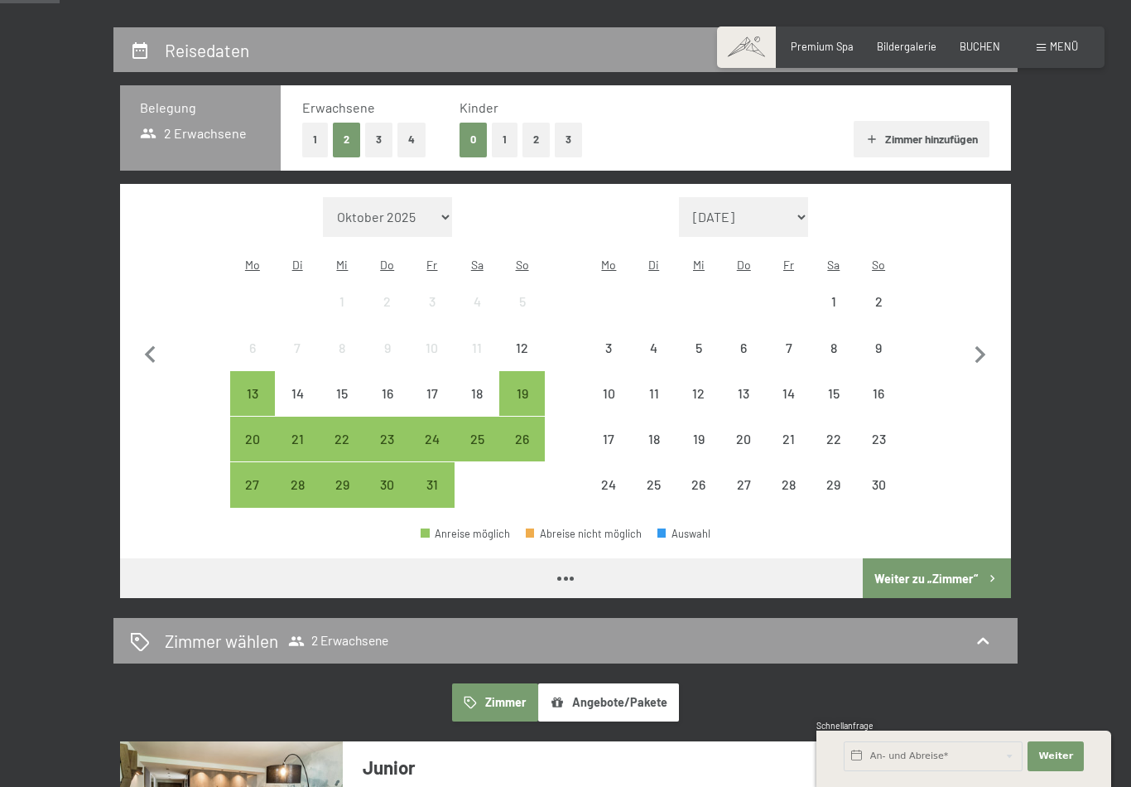
scroll to position [292, 0]
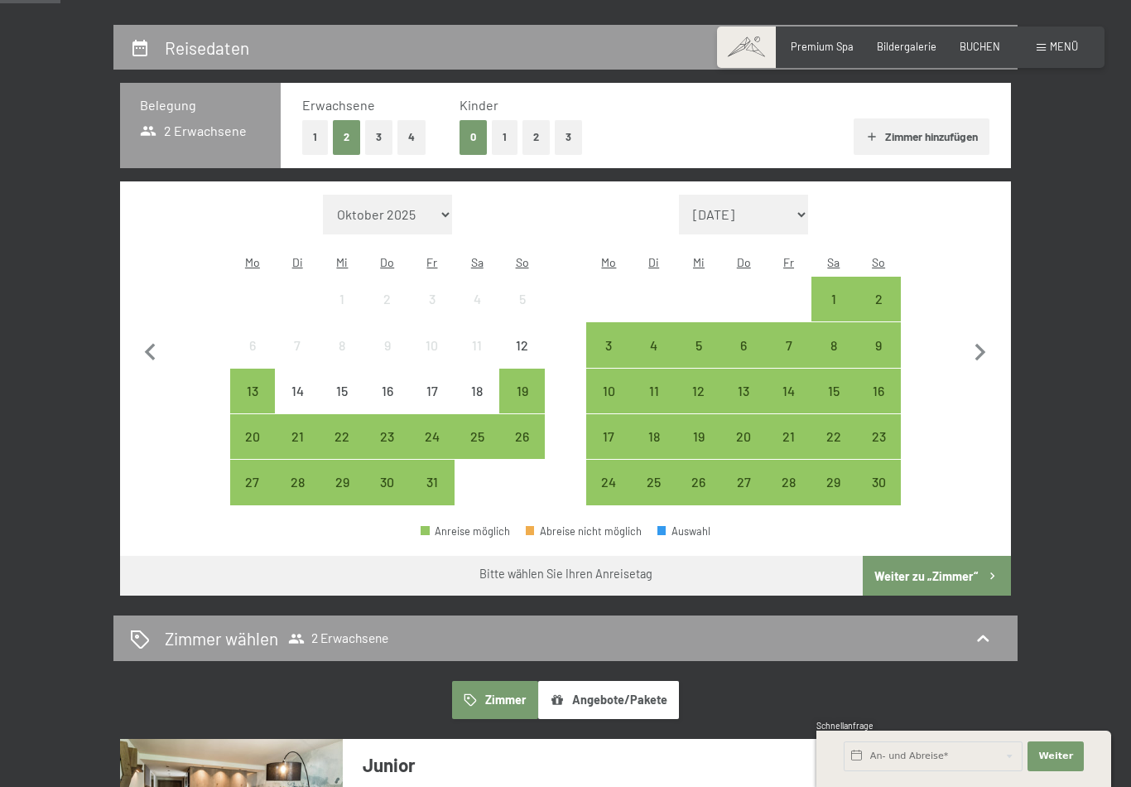
click at [987, 349] on icon "button" at bounding box center [980, 352] width 35 height 35
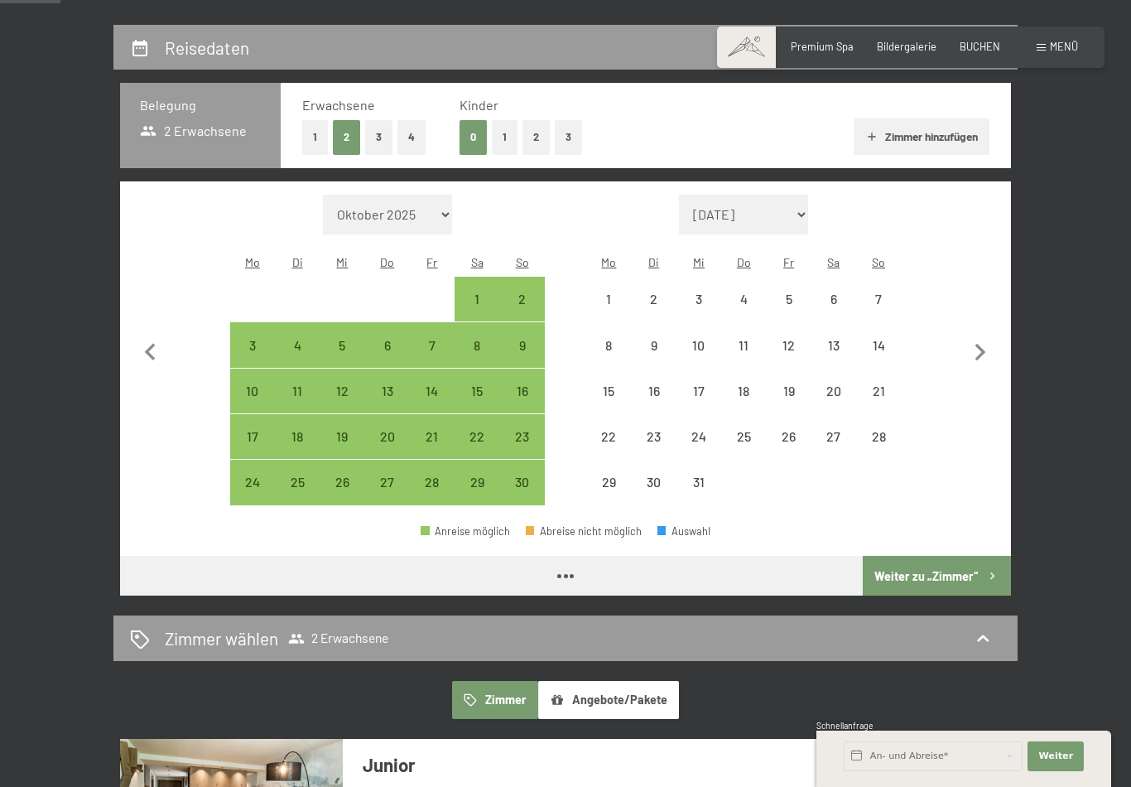
click at [986, 349] on icon "button" at bounding box center [980, 352] width 35 height 35
click at [983, 347] on icon "button" at bounding box center [980, 352] width 35 height 35
select select "[DATE]"
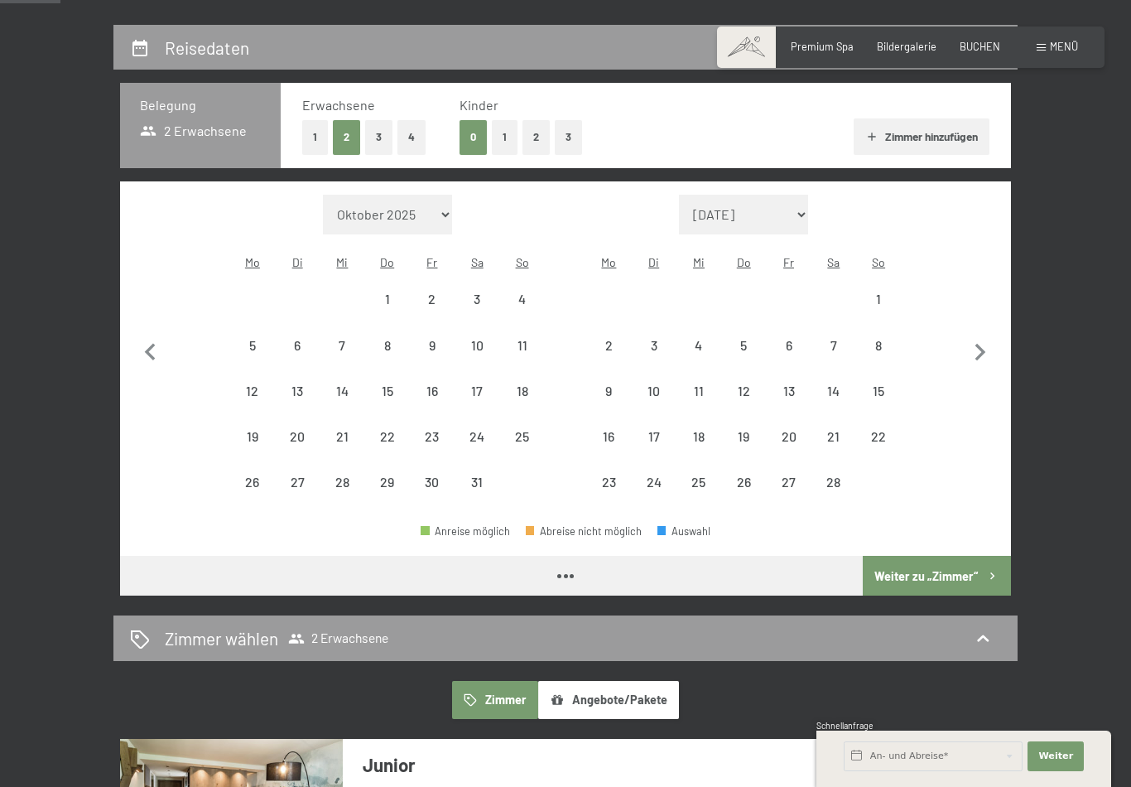
click at [983, 347] on icon "button" at bounding box center [980, 352] width 35 height 35
select select "[DATE]"
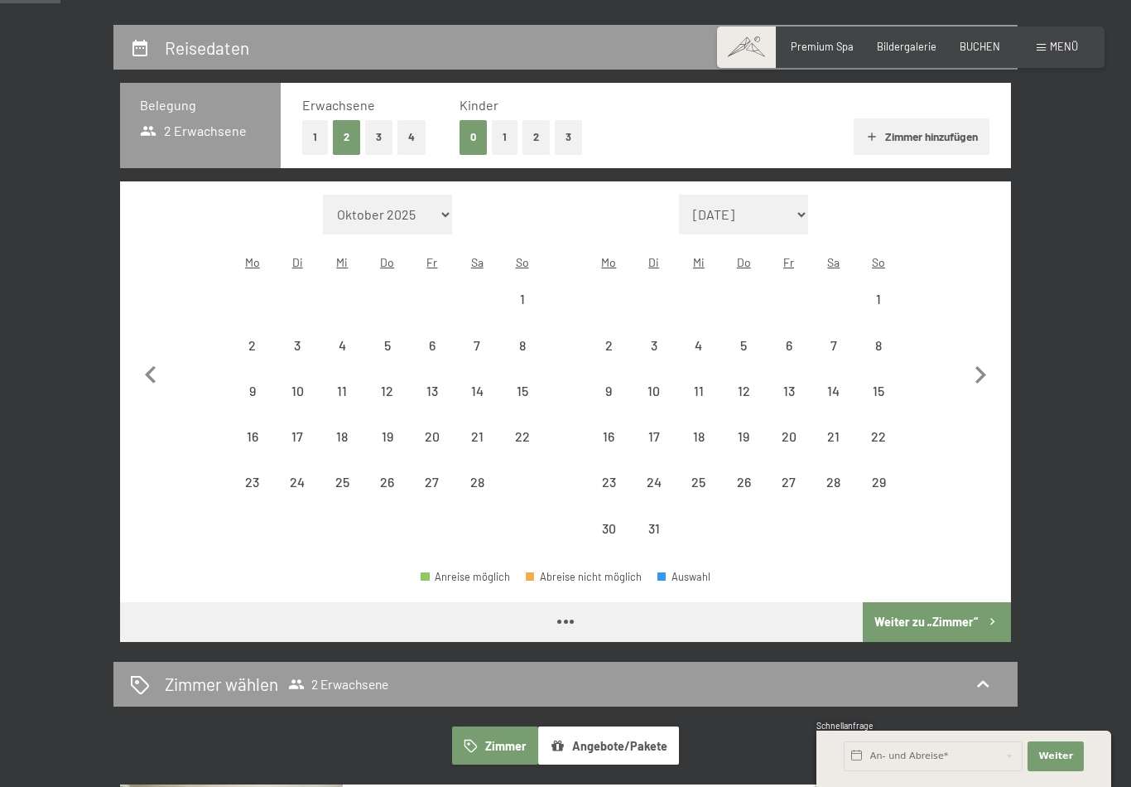
click at [979, 346] on button "button" at bounding box center [980, 373] width 35 height 357
select select "[DATE]"
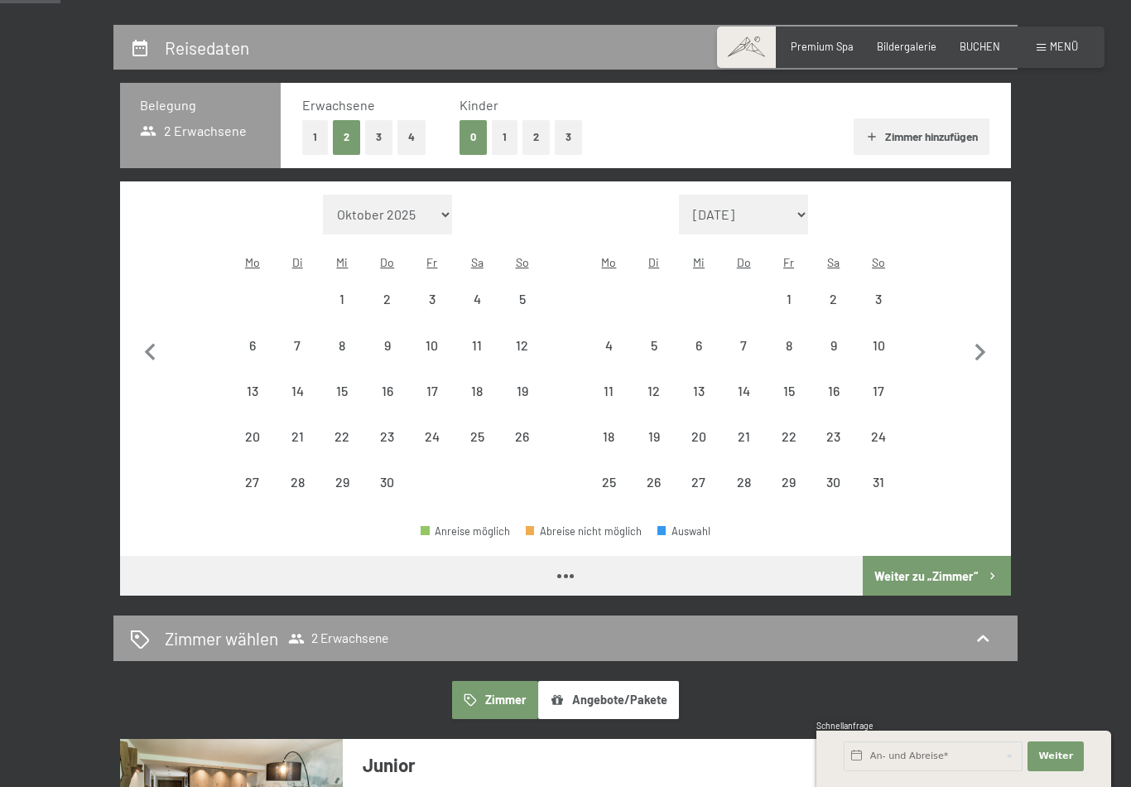
click at [981, 344] on icon "button" at bounding box center [981, 352] width 11 height 17
select select "[DATE]"
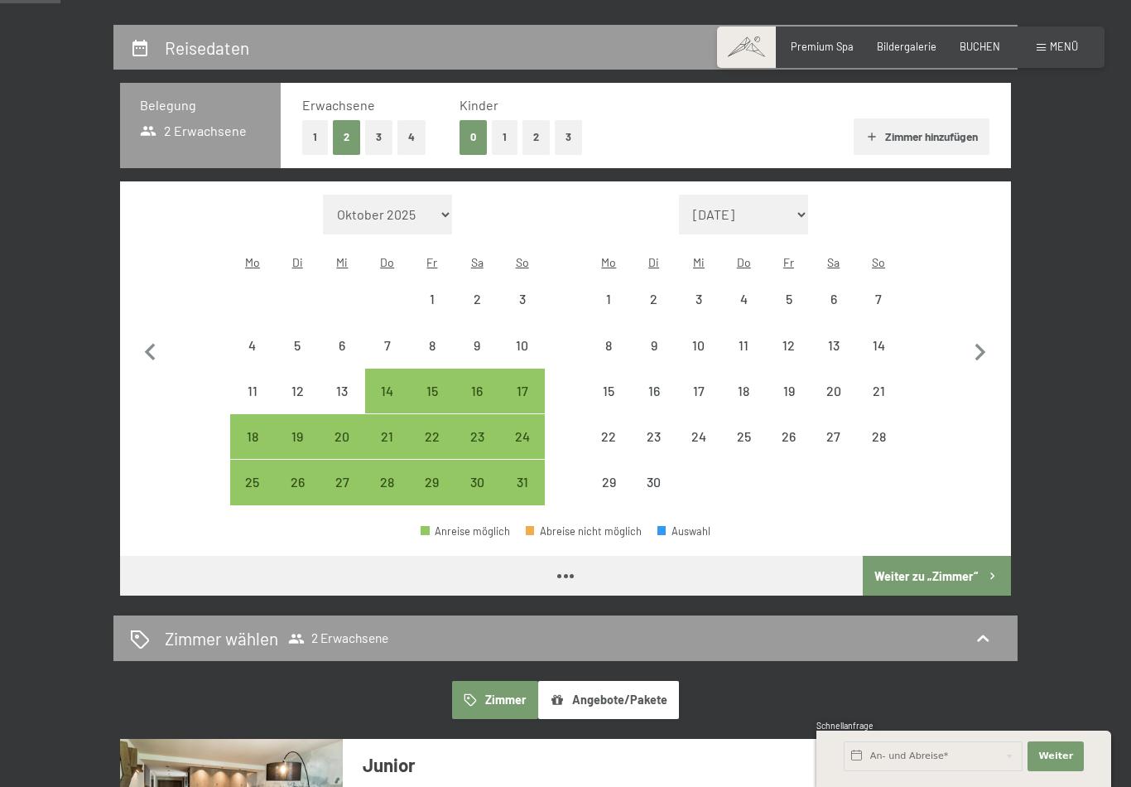
select select "[DATE]"
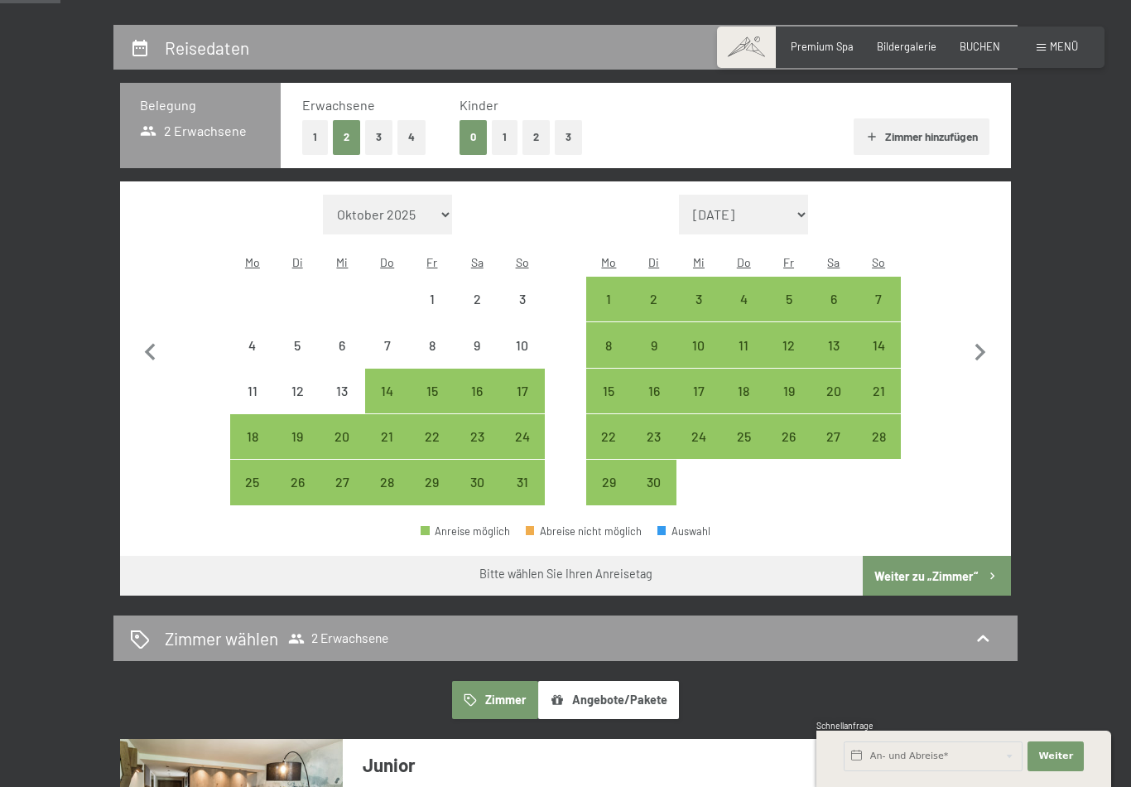
click at [979, 343] on icon "button" at bounding box center [980, 352] width 35 height 35
select select "[DATE]"
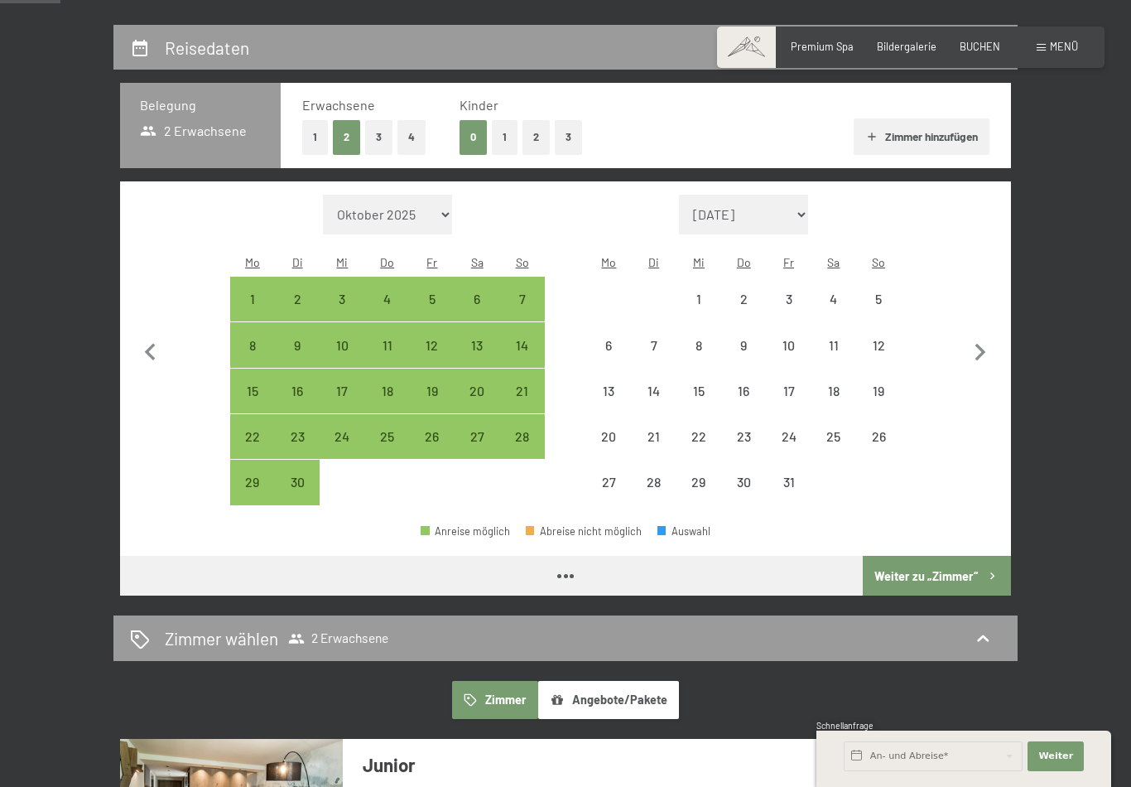
click at [975, 342] on icon "button" at bounding box center [980, 352] width 35 height 35
select select "[DATE]"
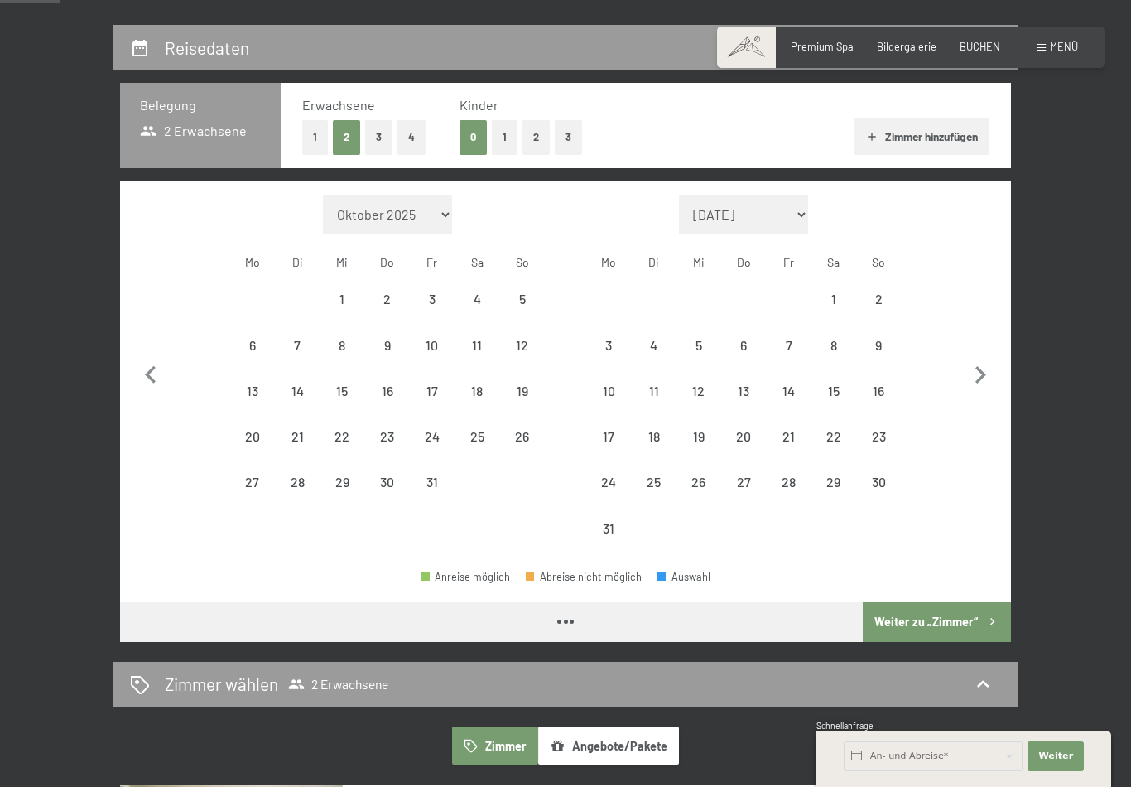
select select "[DATE]"
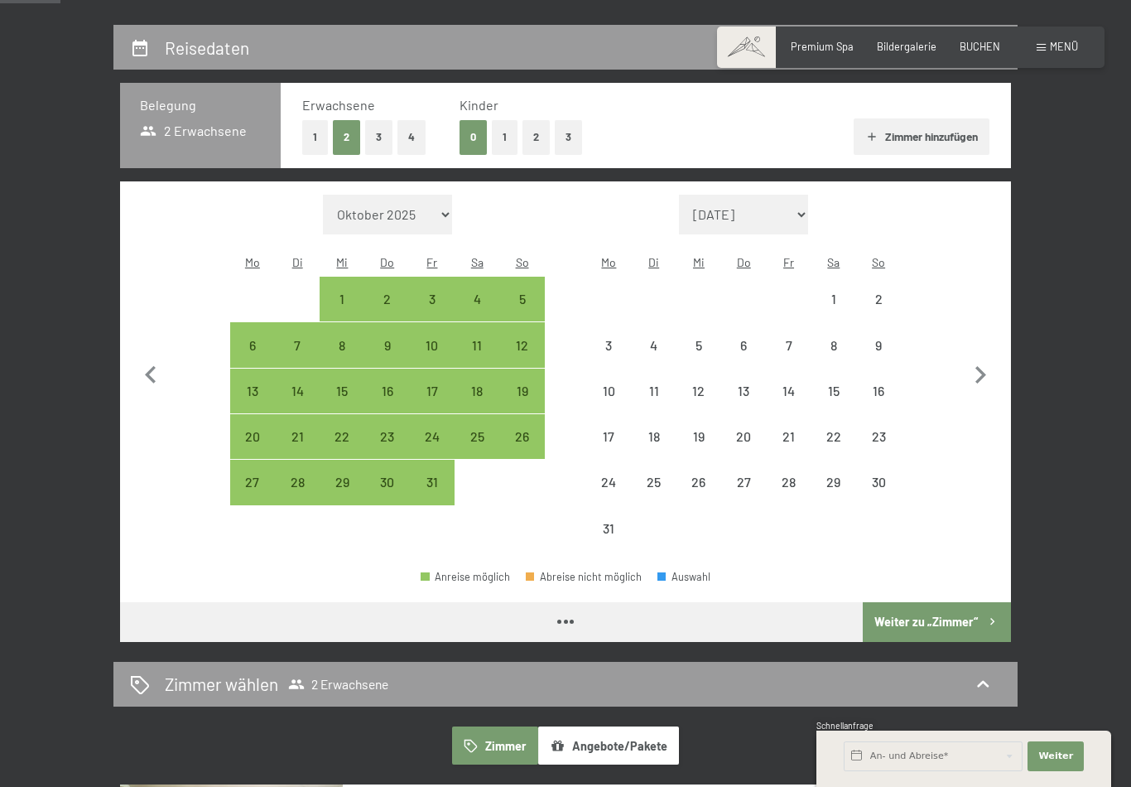
select select "[DATE]"
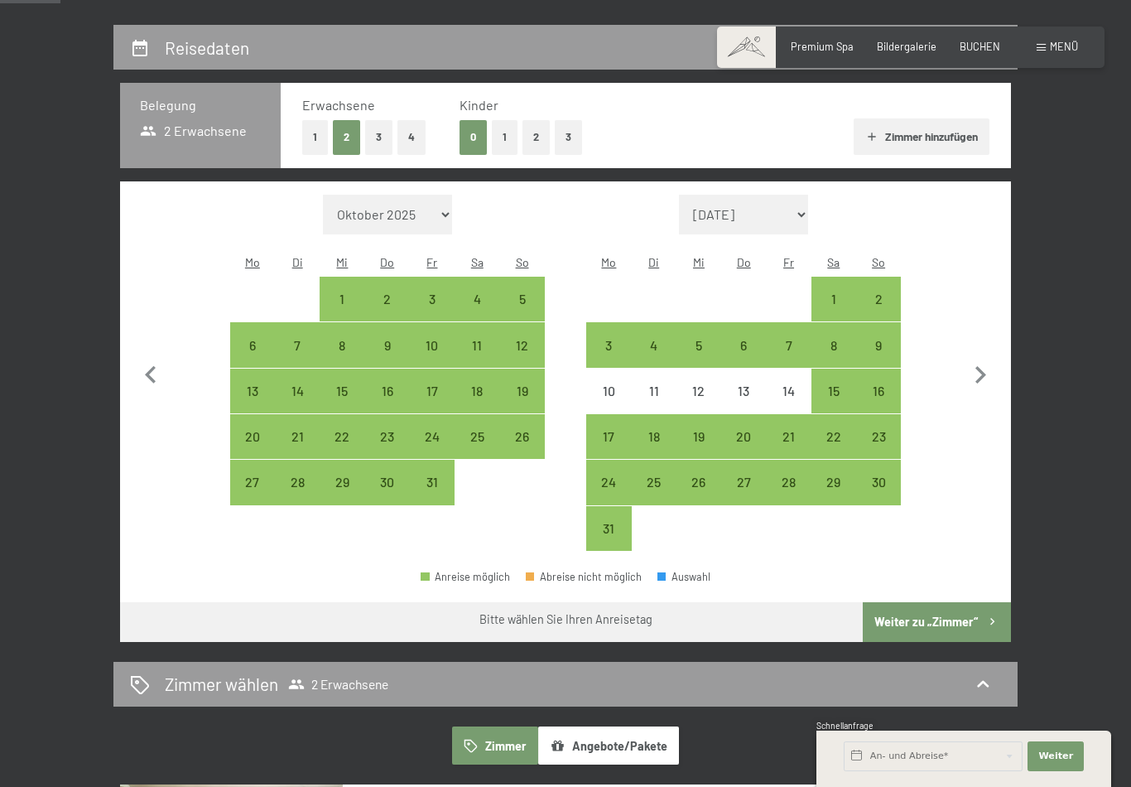
click at [884, 475] on div "30" at bounding box center [878, 495] width 41 height 41
select select "[DATE]"
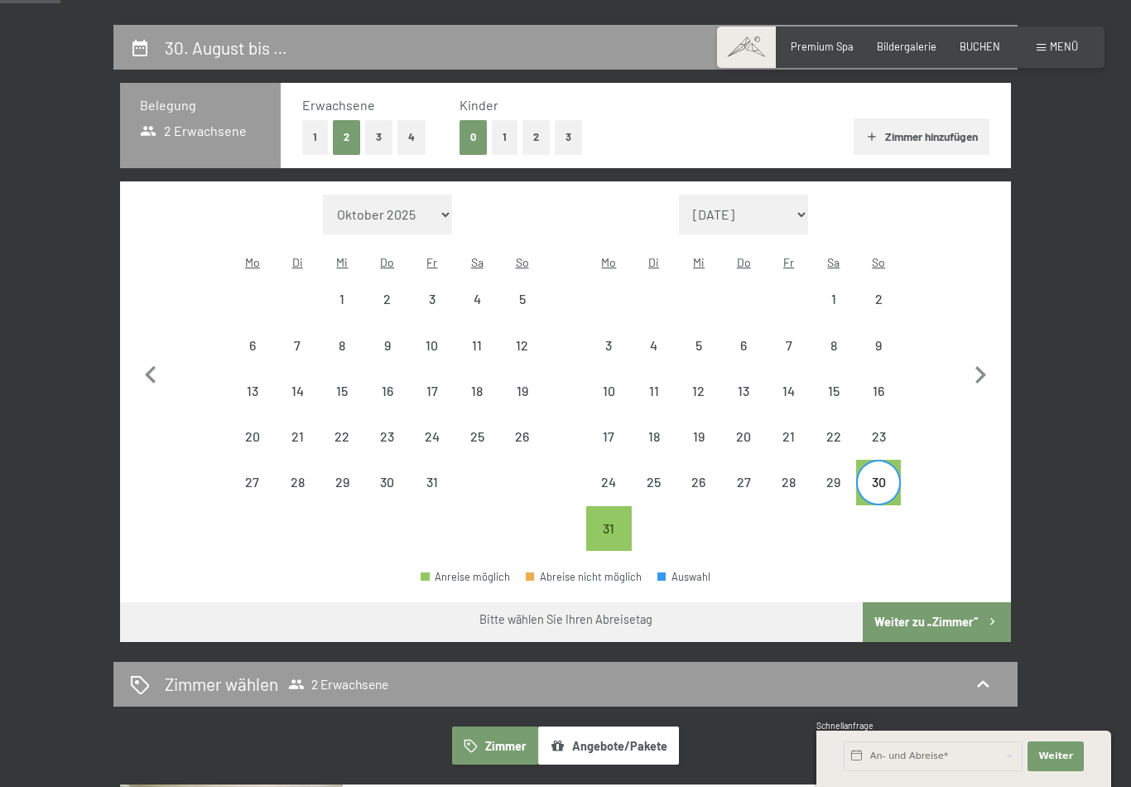
click at [980, 365] on icon "button" at bounding box center [980, 375] width 35 height 35
select select "[DATE]"
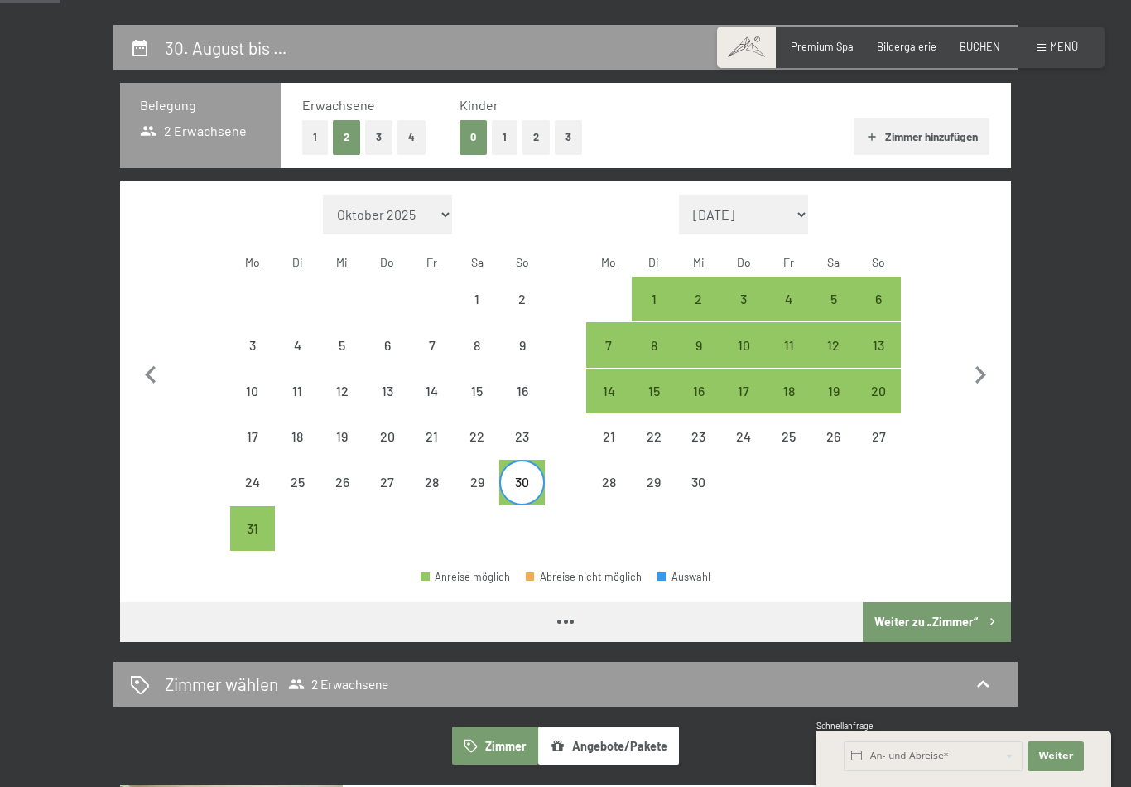
select select "[DATE]"
click at [263, 522] on div "31" at bounding box center [252, 542] width 41 height 41
select select "[DATE]"
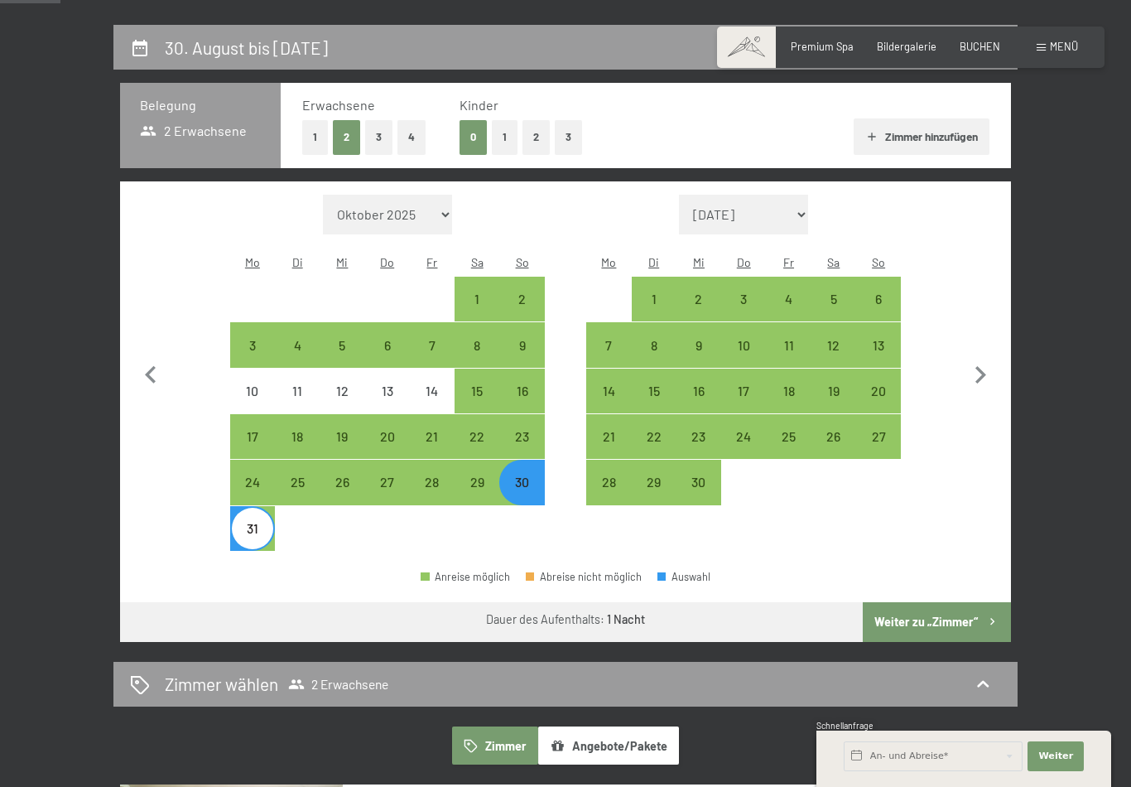
click at [264, 522] on div "31" at bounding box center [252, 542] width 41 height 41
select select "[DATE]"
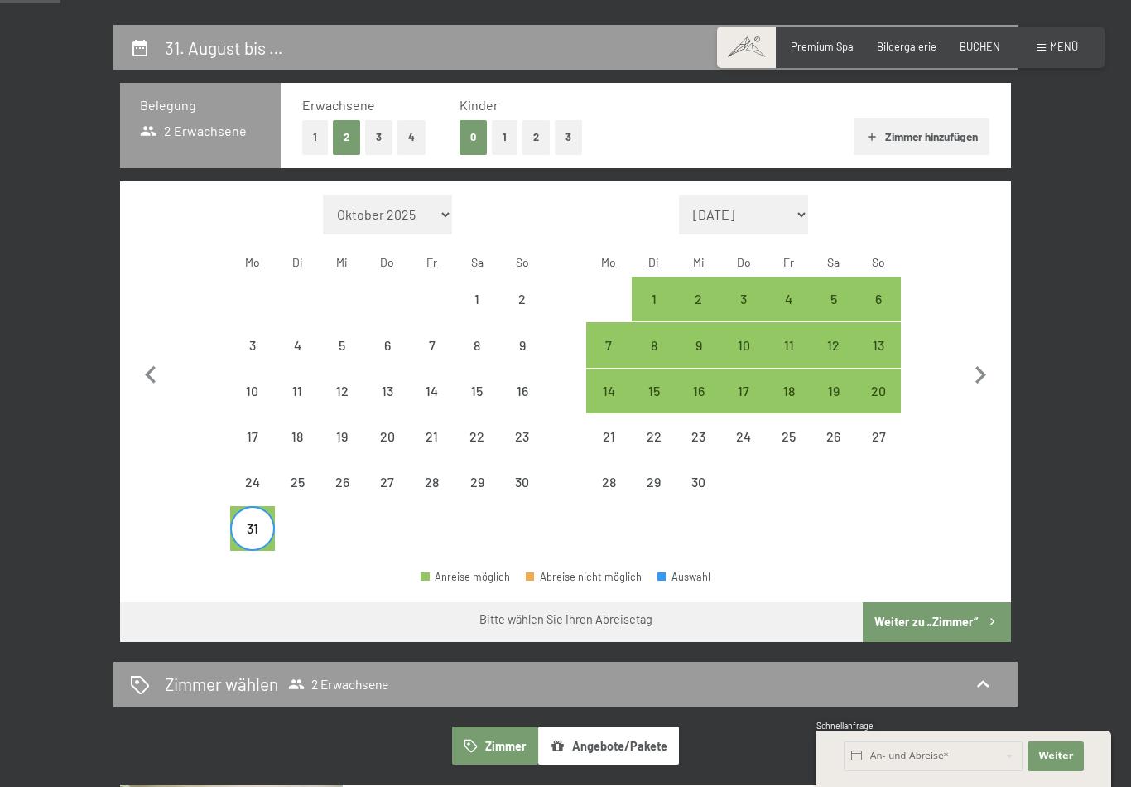
click at [841, 292] on div "5" at bounding box center [833, 312] width 41 height 41
select select "[DATE]"
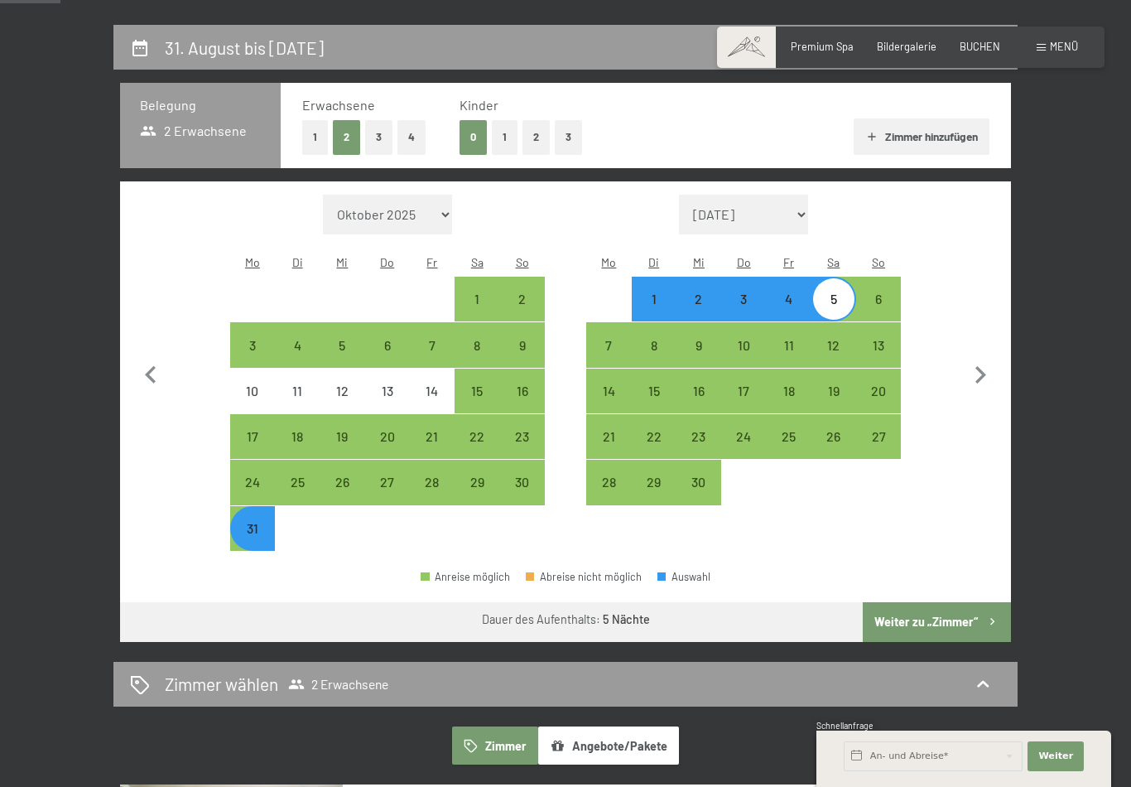
click at [955, 602] on button "Weiter zu „Zimmer“" at bounding box center [937, 622] width 148 height 40
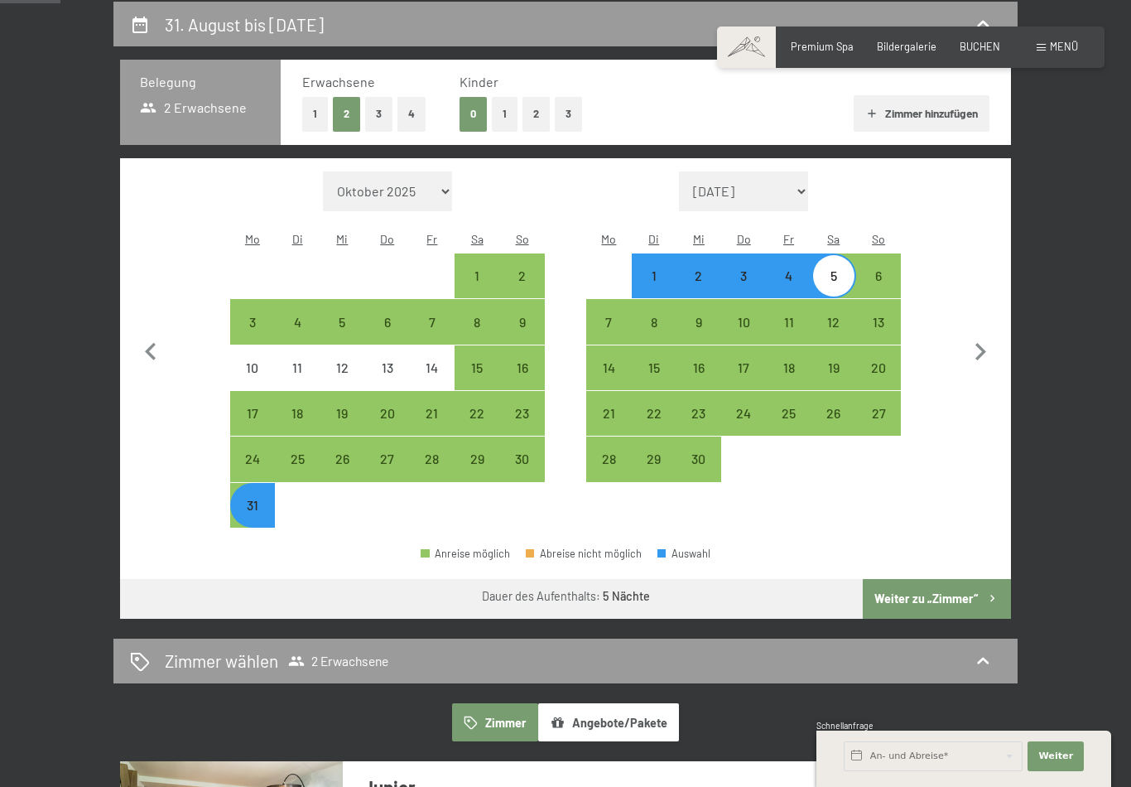
select select "[DATE]"
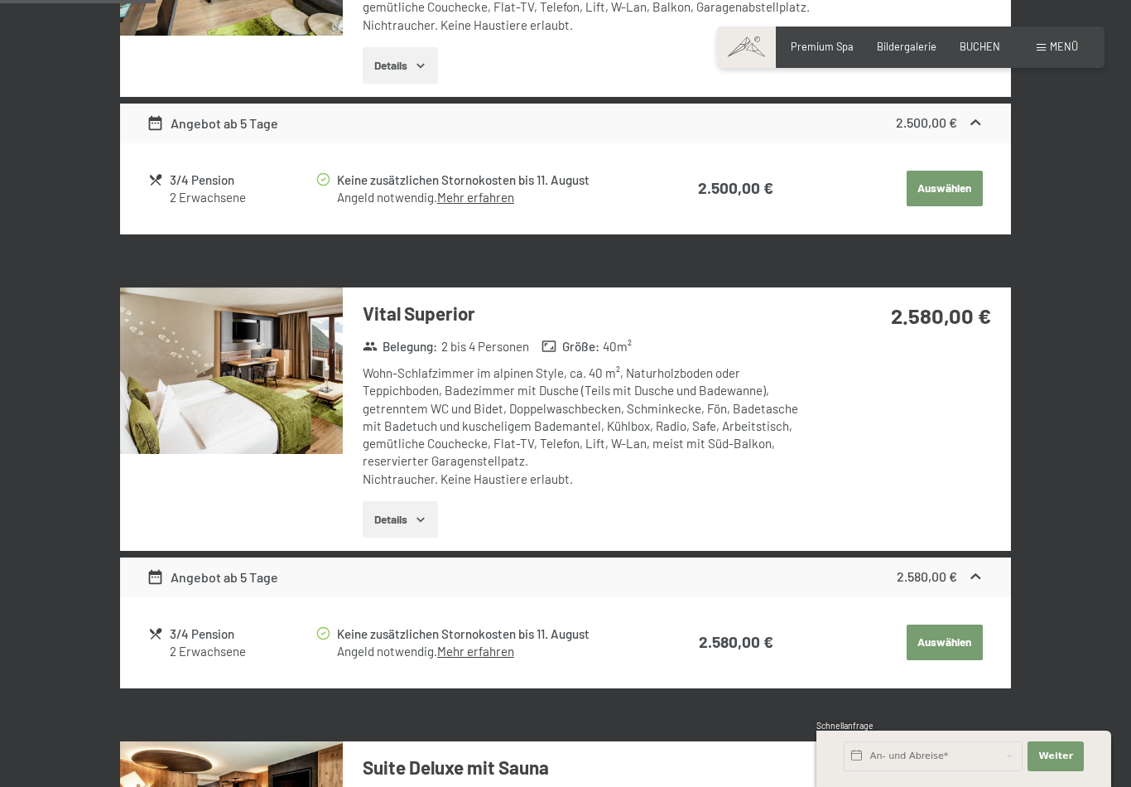
scroll to position [635, 0]
click at [981, 625] on button "Auswählen" at bounding box center [945, 643] width 76 height 36
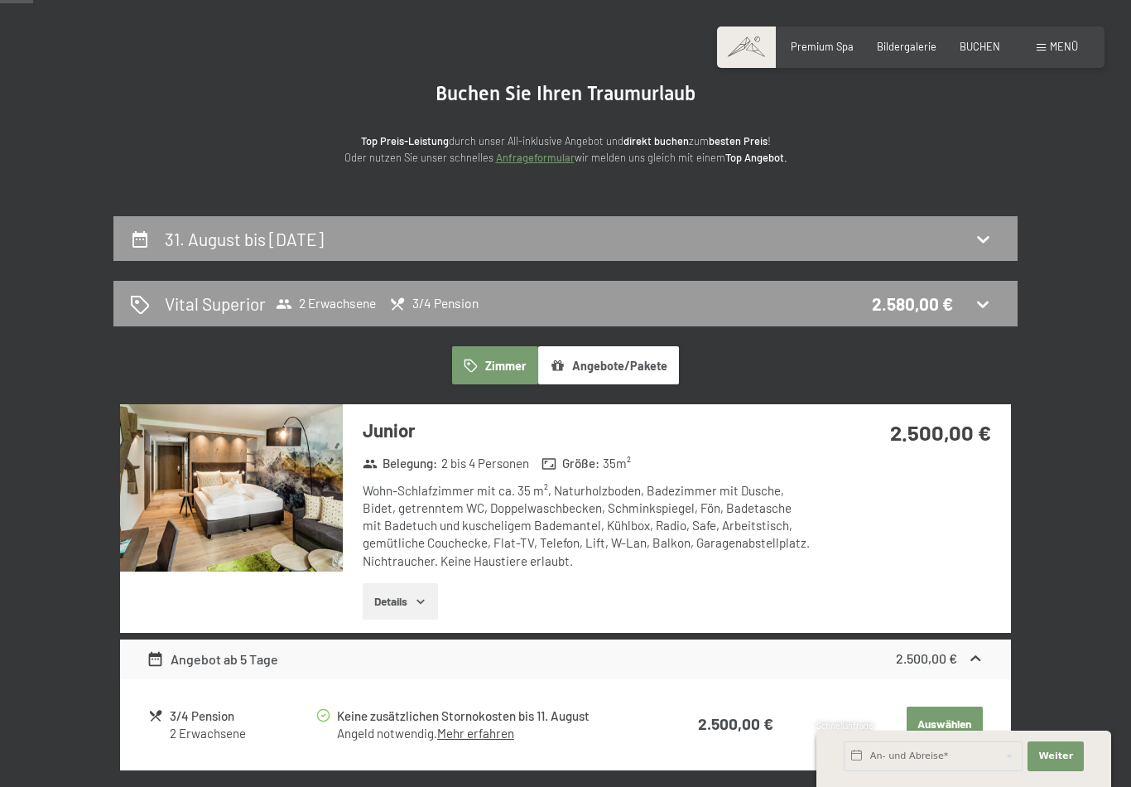
scroll to position [0, 0]
